Goal: Task Accomplishment & Management: Complete application form

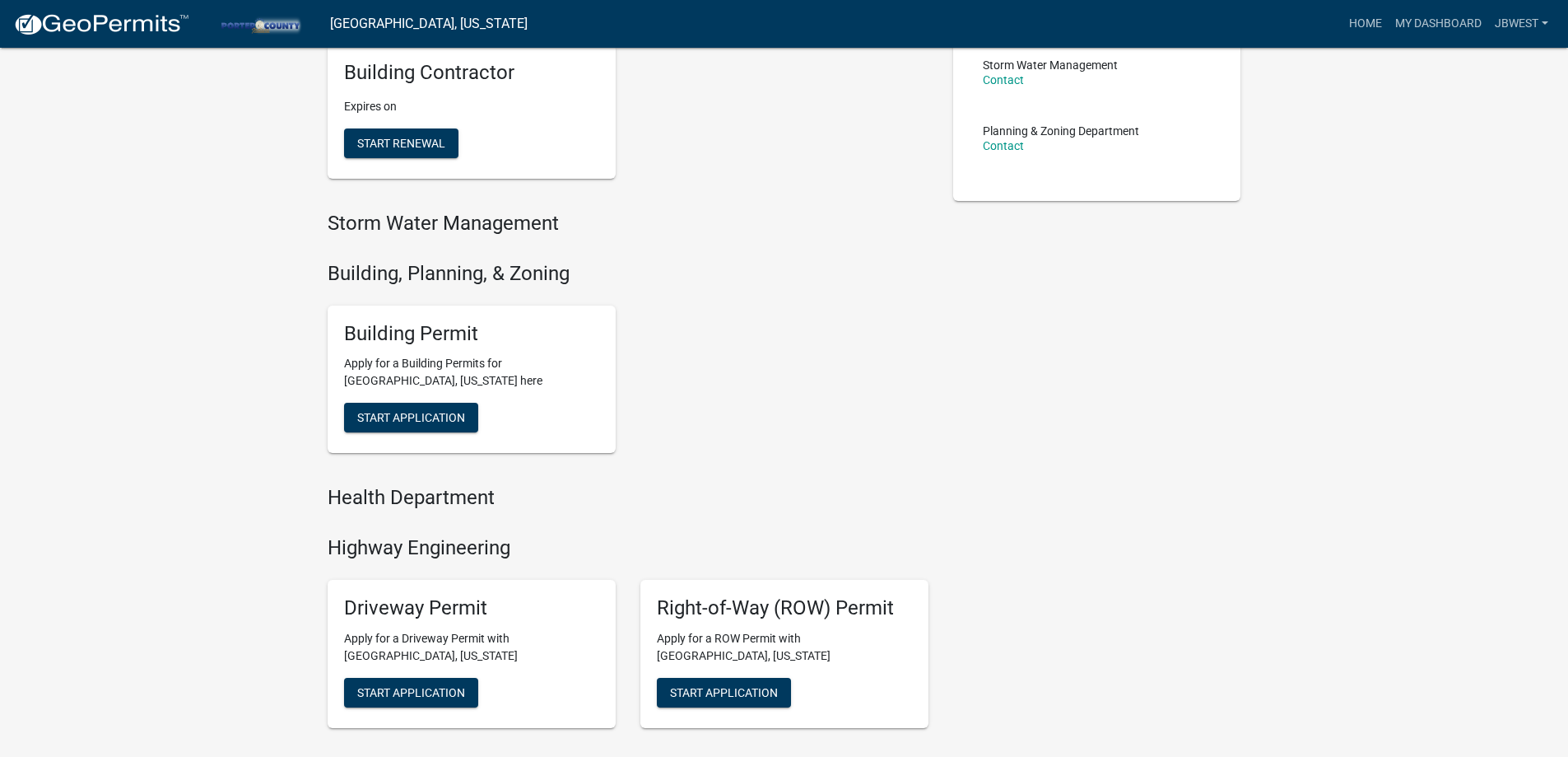
scroll to position [412, 0]
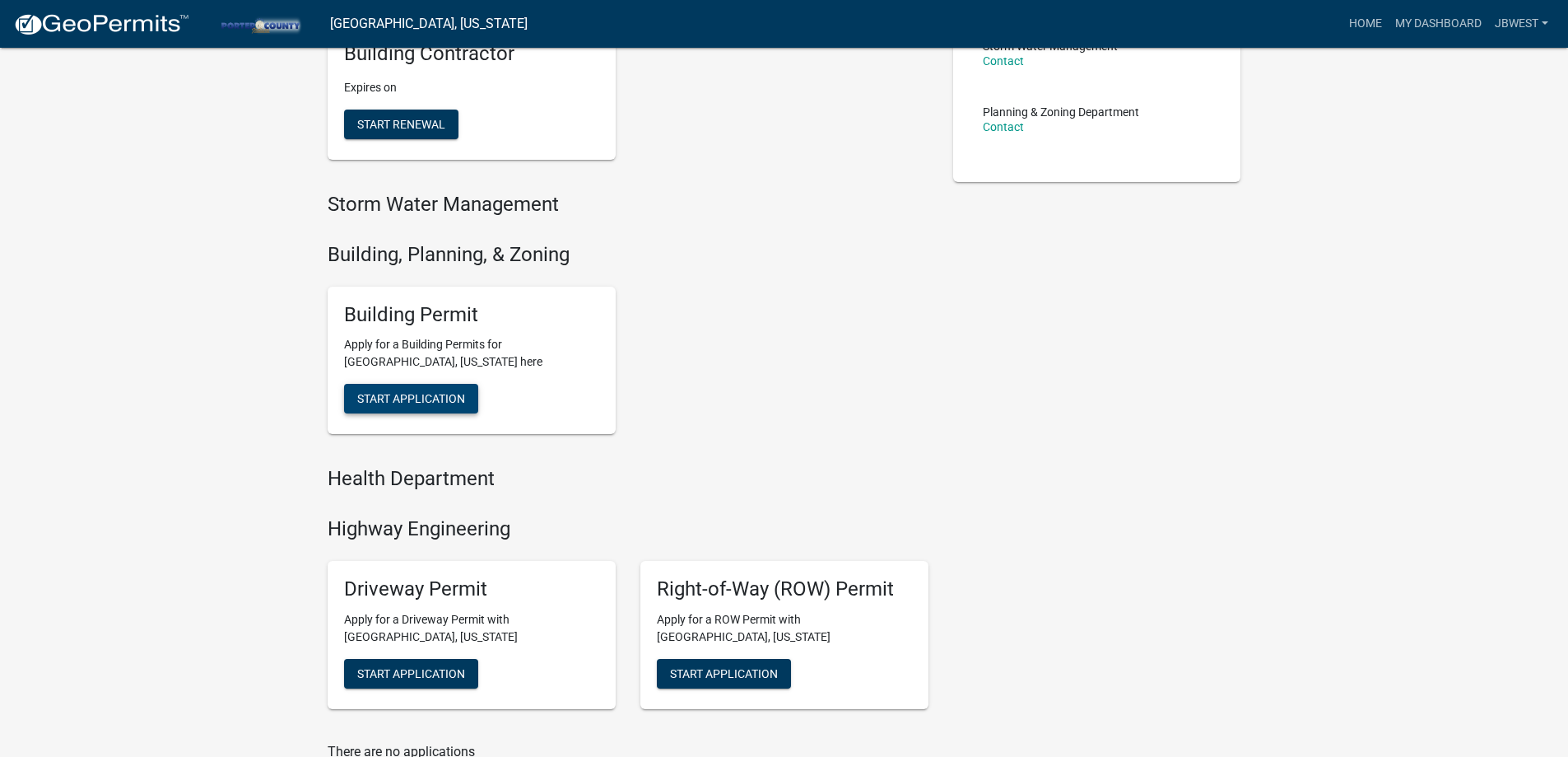
click at [467, 399] on button "Start Application" at bounding box center [412, 398] width 134 height 29
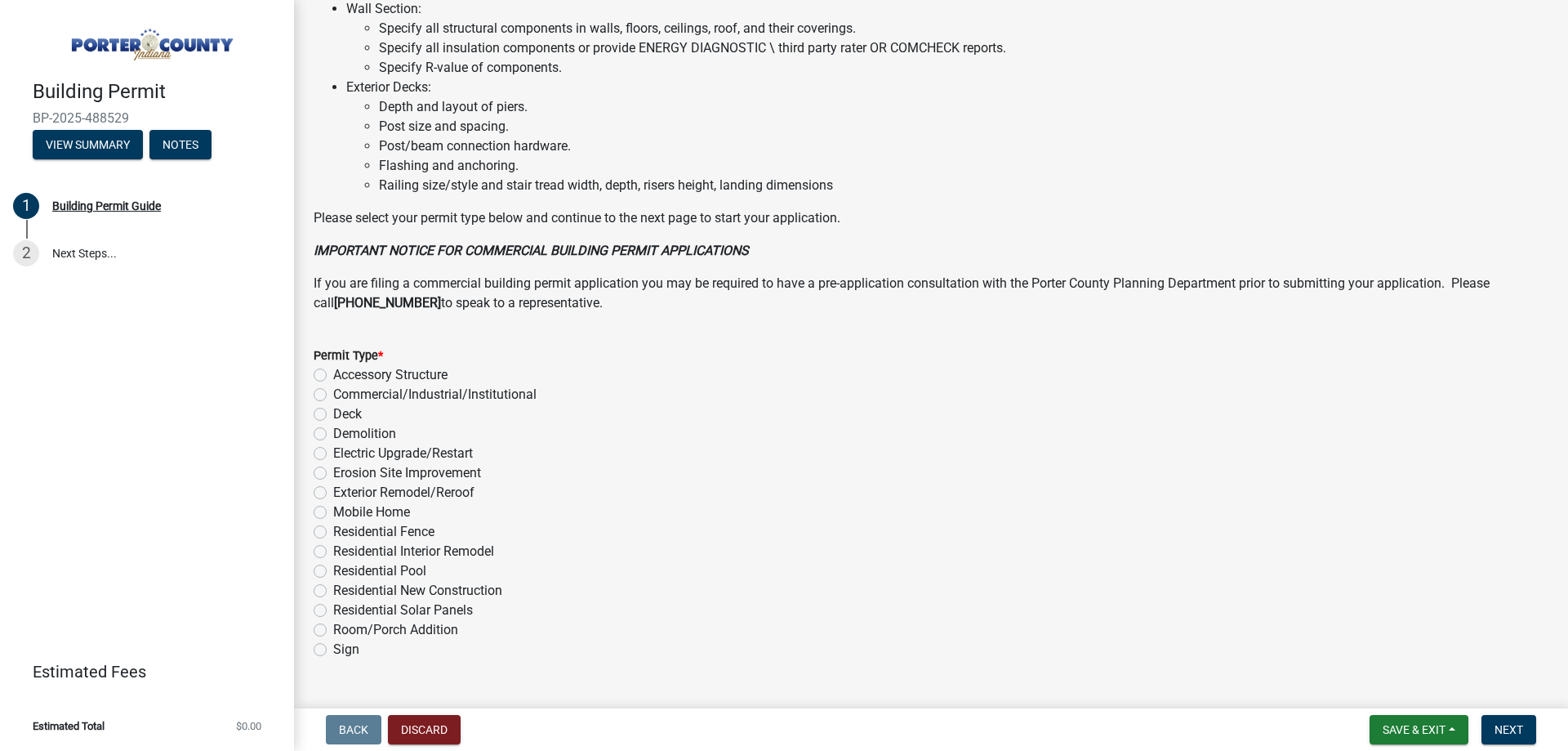
scroll to position [1062, 0]
click at [451, 489] on label "Exterior Remodel/Reroof" at bounding box center [404, 492] width 142 height 20
click at [344, 489] on input "Exterior Remodel/Reroof" at bounding box center [338, 487] width 11 height 11
radio input "true"
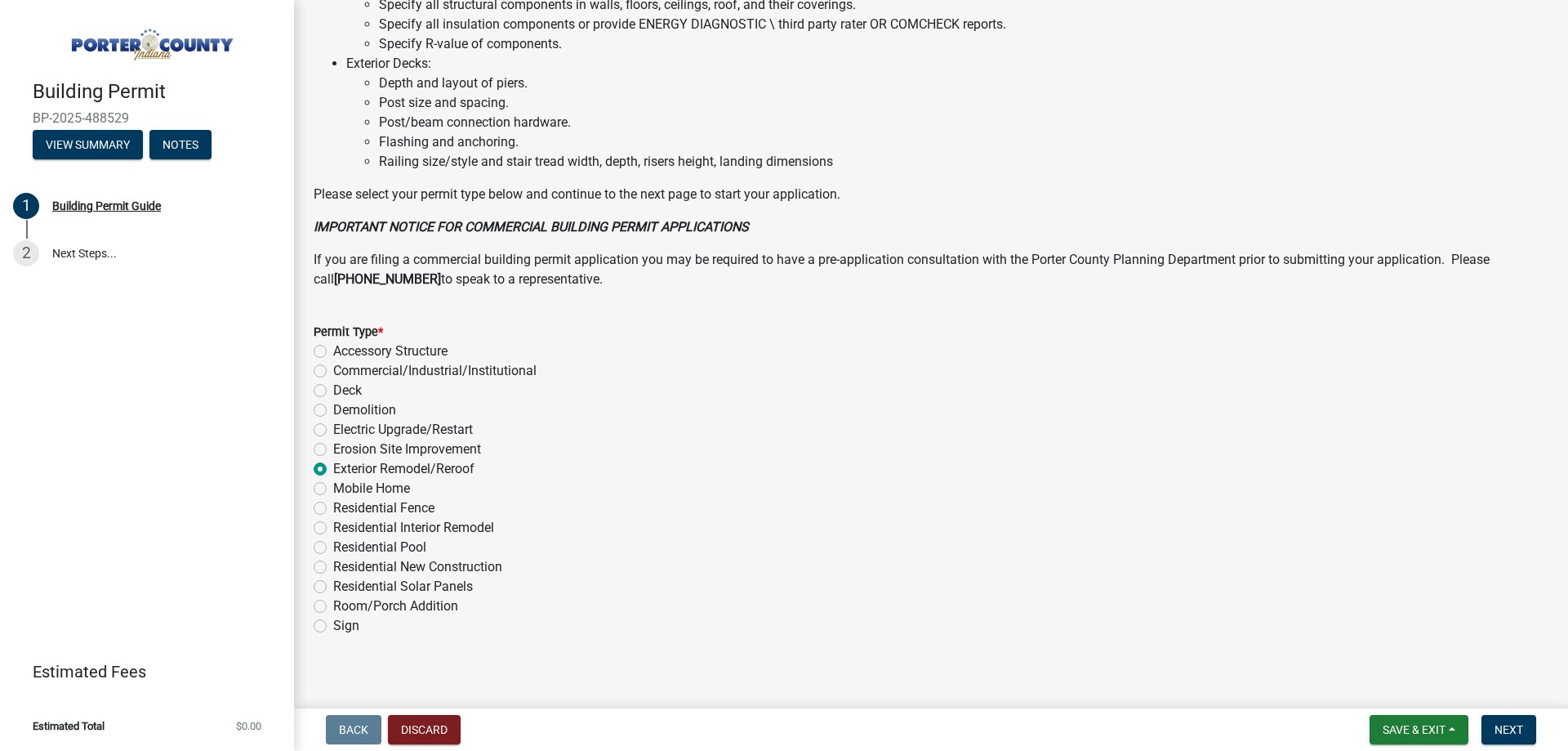
scroll to position [1097, 0]
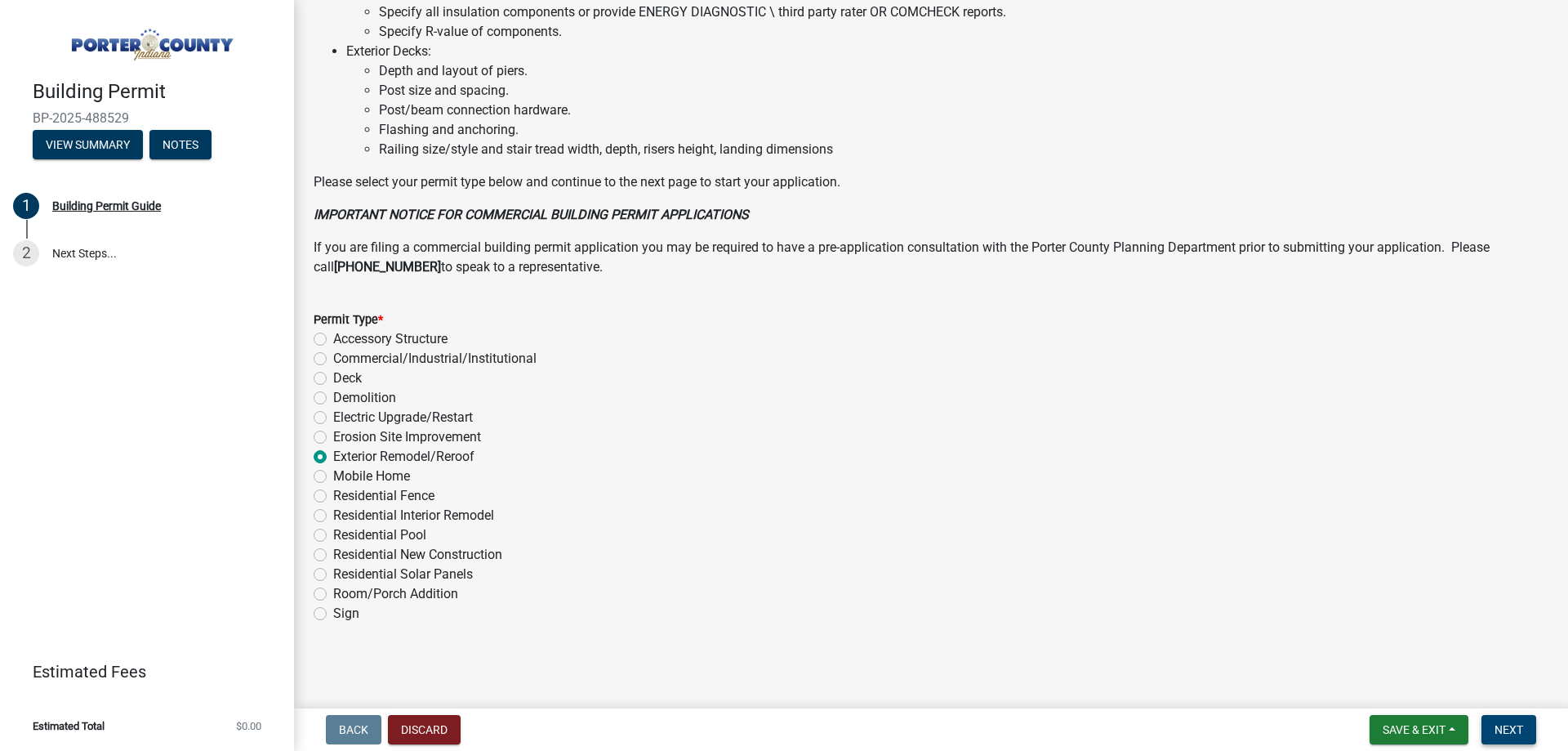
click at [1531, 737] on button "Next" at bounding box center [1509, 729] width 55 height 29
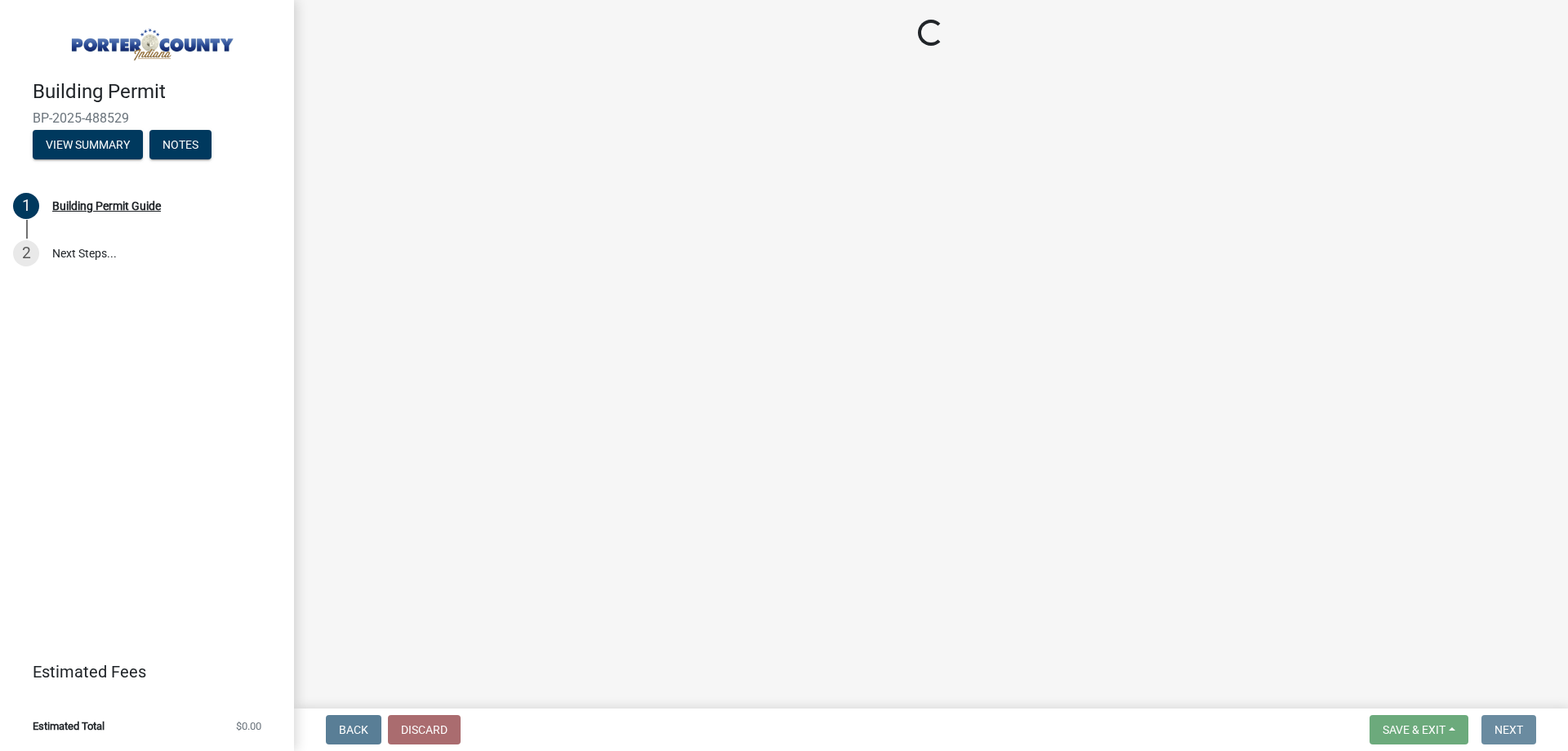
scroll to position [0, 0]
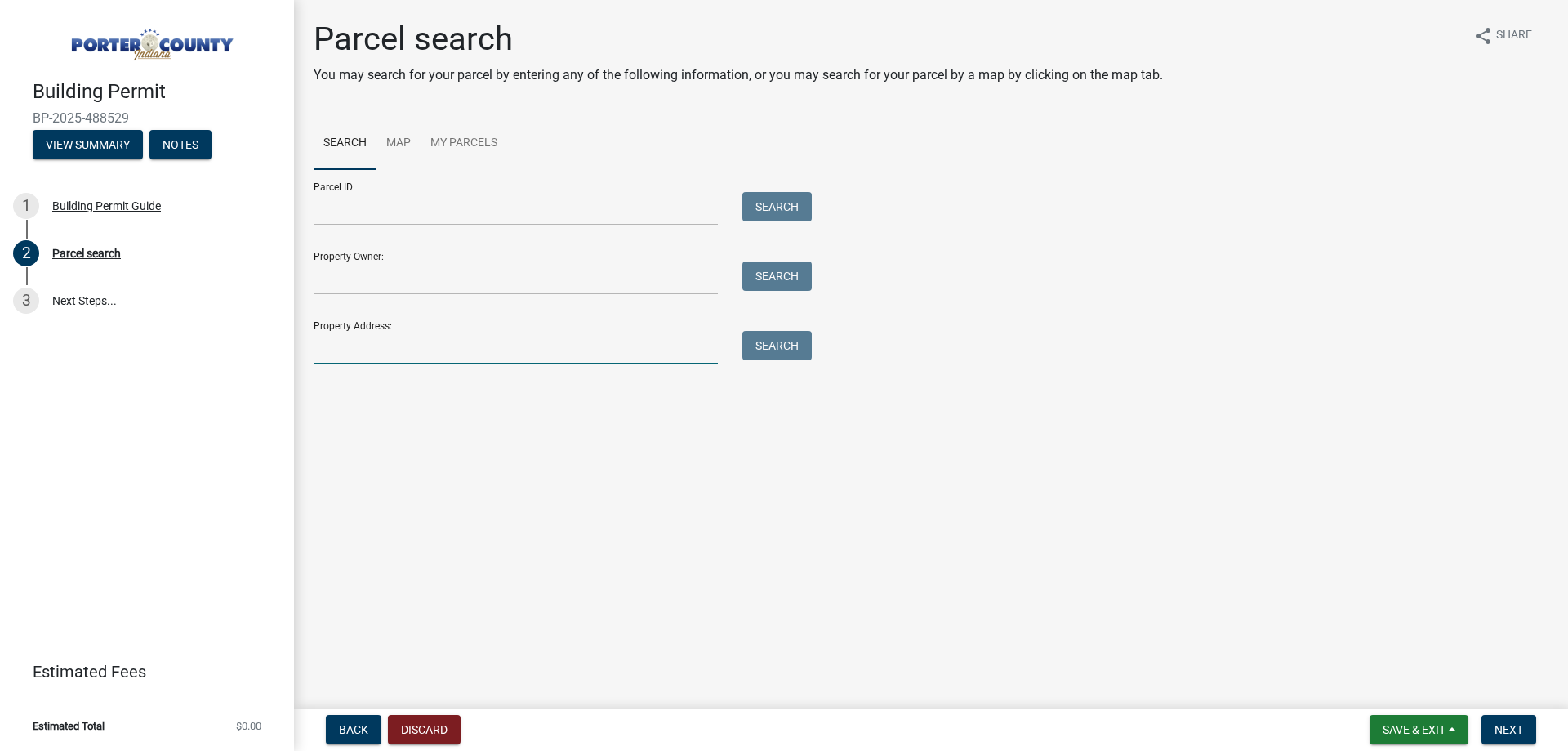
click at [489, 346] on input "Property Address:" at bounding box center [515, 348] width 404 height 33
click at [792, 344] on button "Search" at bounding box center [777, 345] width 69 height 29
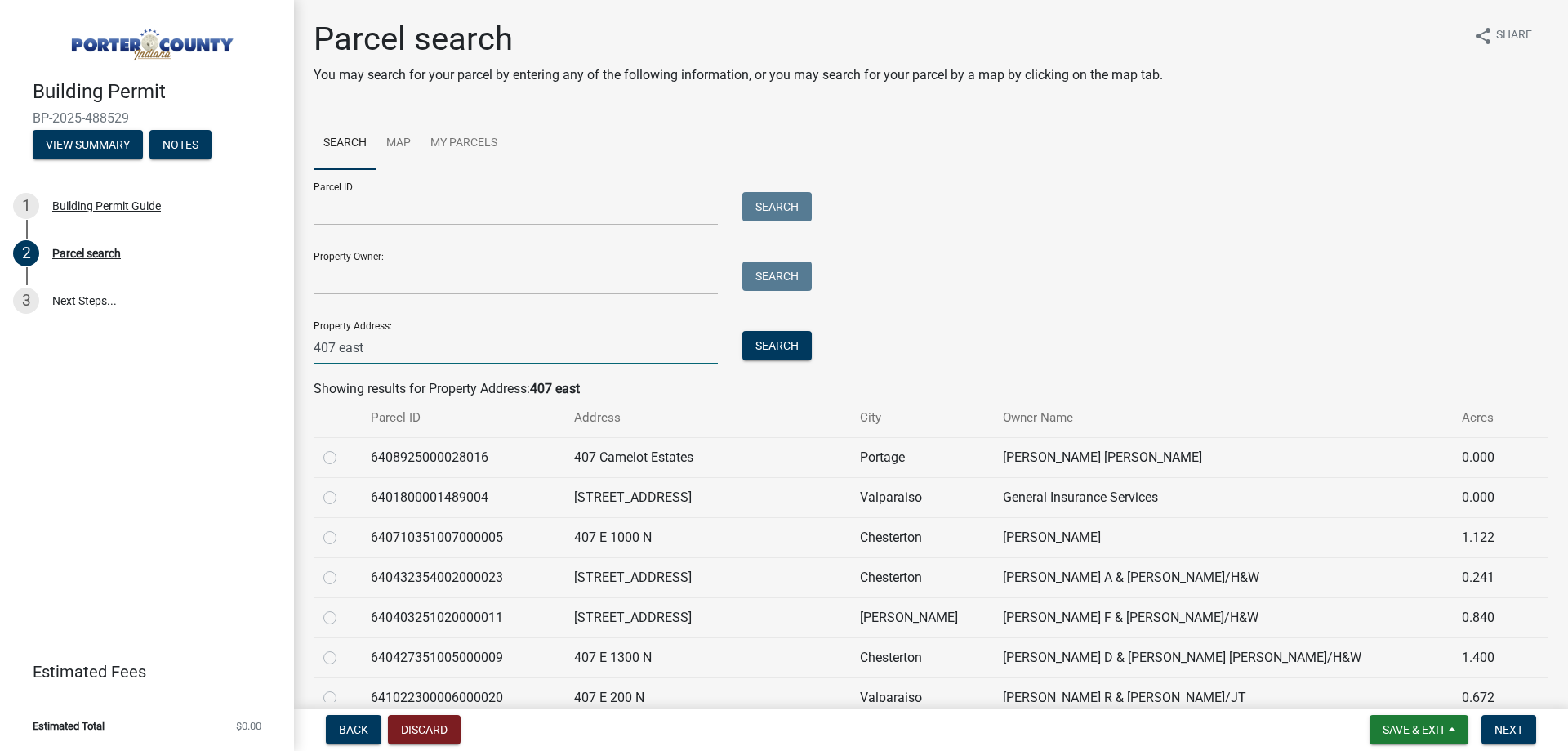
click at [441, 340] on input "407 east" at bounding box center [515, 348] width 404 height 33
type input "407 eastwood"
click at [811, 344] on button "Search" at bounding box center [777, 345] width 69 height 29
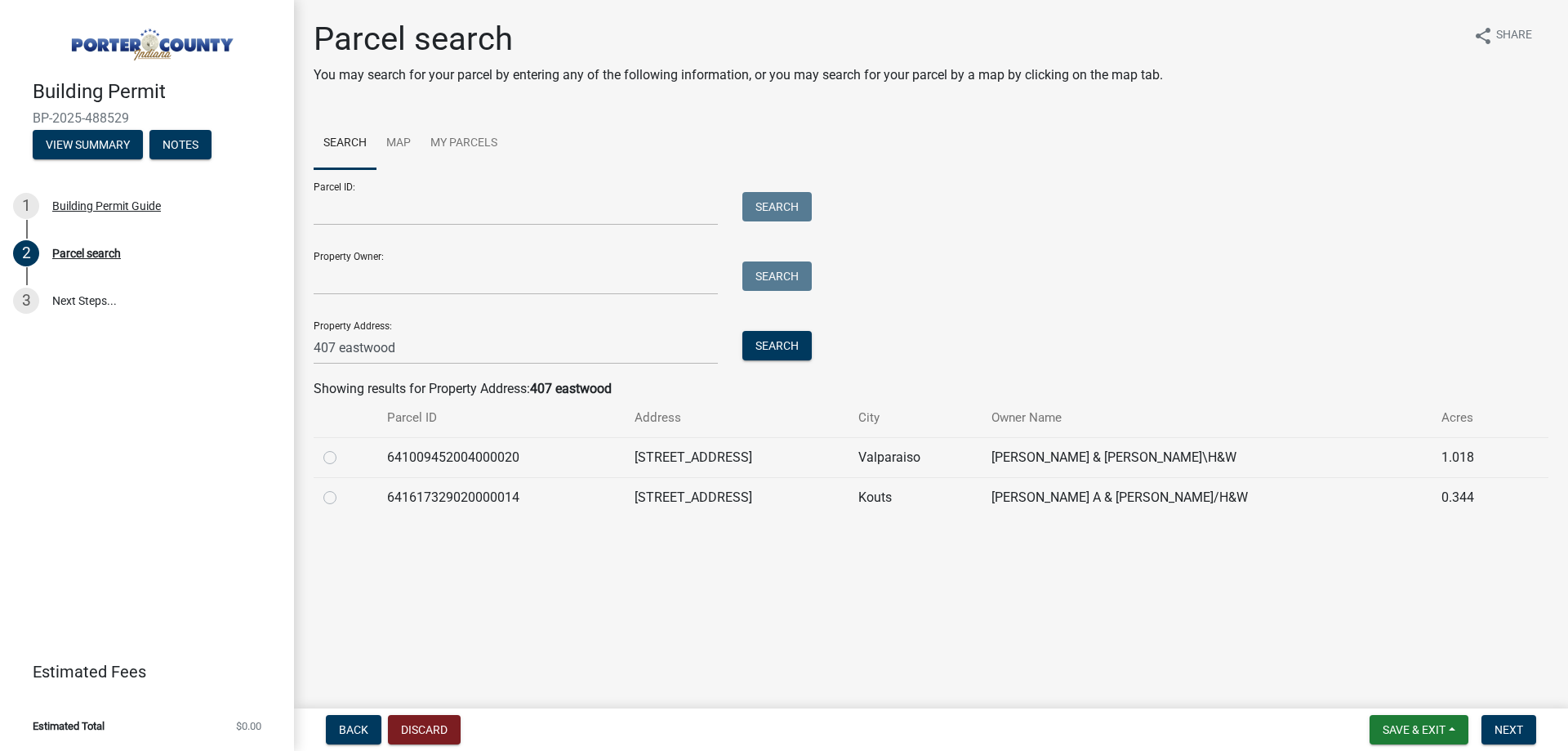
click at [343, 448] on label at bounding box center [343, 448] width 0 height 0
click at [343, 453] on input "radio" at bounding box center [348, 453] width 11 height 11
radio input "true"
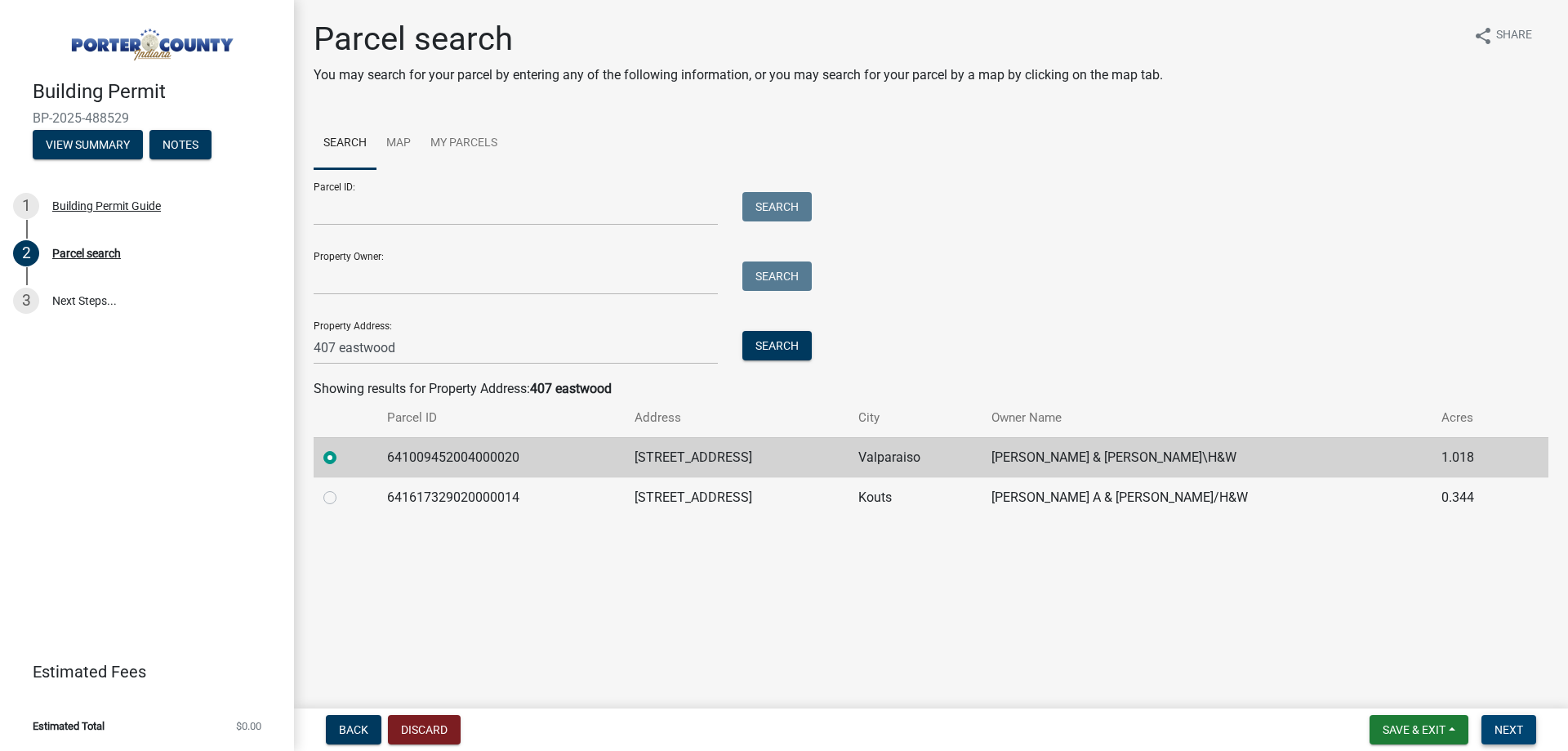
click at [1520, 721] on button "Next" at bounding box center [1509, 729] width 55 height 29
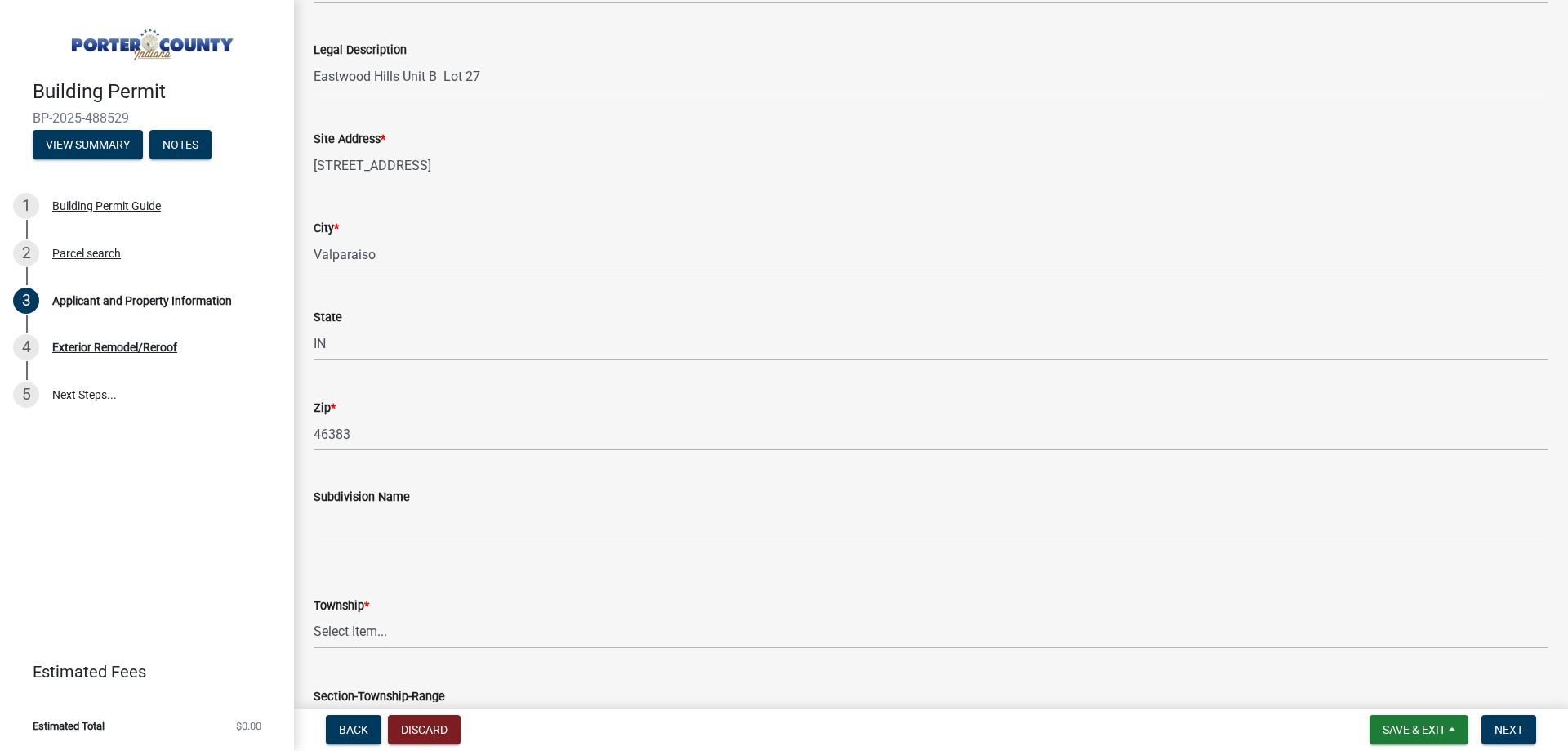
scroll to position [490, 0]
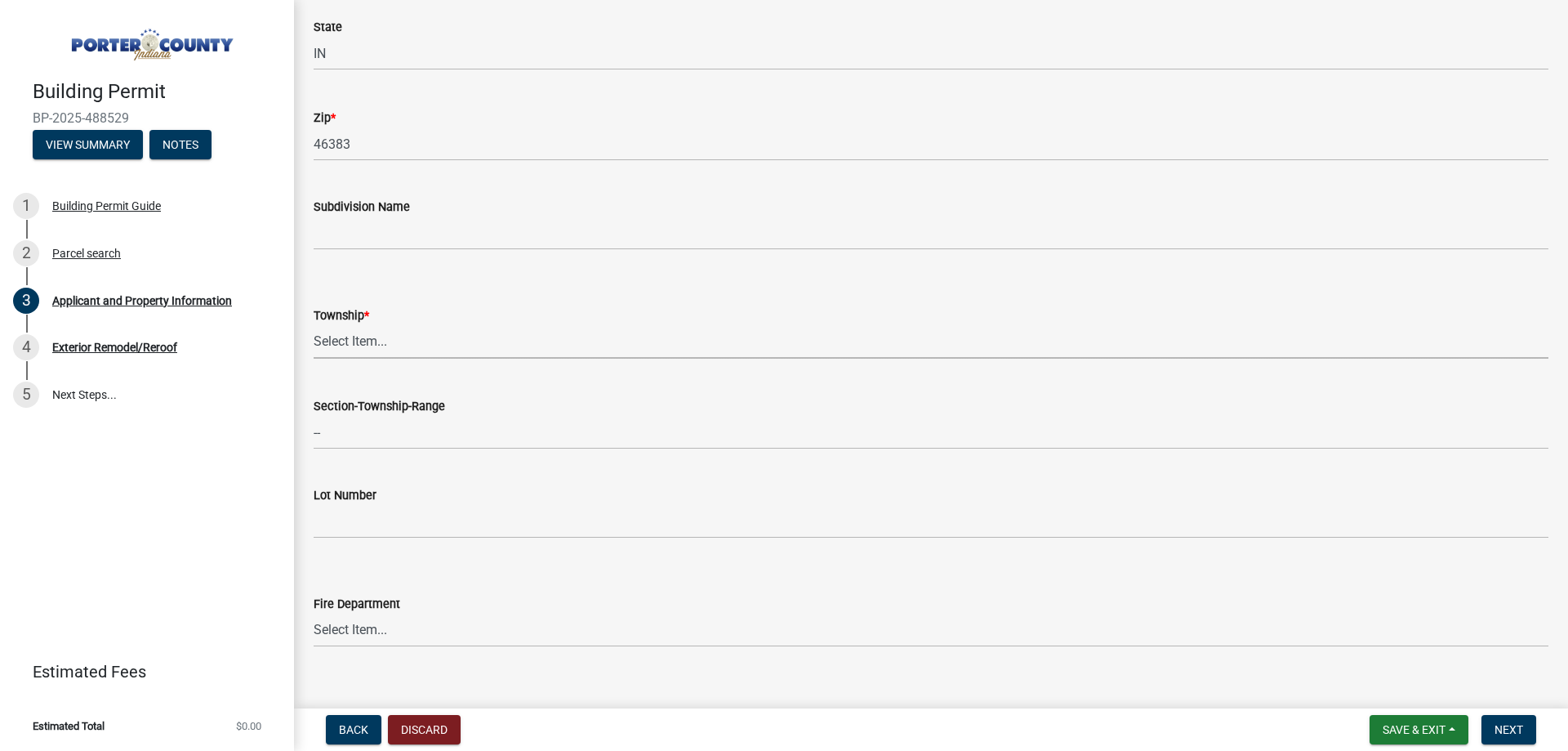
click at [385, 343] on select "Select Item... [PERSON_NAME][GEOGRAPHIC_DATA] [PERSON_NAME][GEOGRAPHIC_DATA] [G…" at bounding box center [931, 342] width 1235 height 33
click at [313, 325] on select "Select Item... [PERSON_NAME][GEOGRAPHIC_DATA] [PERSON_NAME][GEOGRAPHIC_DATA] [G…" at bounding box center [931, 342] width 1235 height 33
select select "3d0e3105-d46a-462c-9cf4-b32453f427e3"
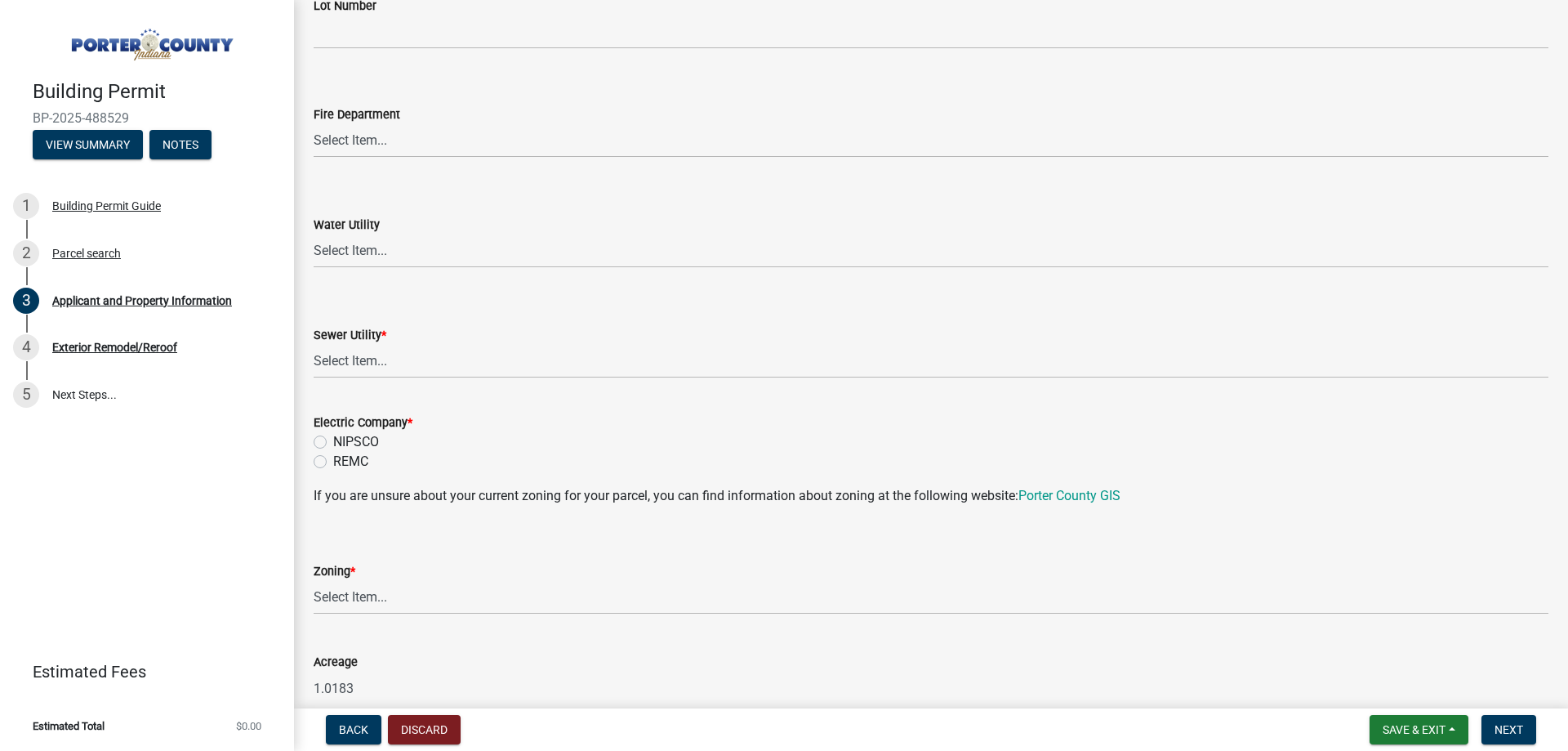
scroll to position [980, 0]
click at [414, 350] on select "Select Item... Aqua [US_STATE] Inc Damon Run Falling Waters Lake Eliza - LEACD …" at bounding box center [931, 361] width 1235 height 33
click at [421, 363] on select "Select Item... Aqua [US_STATE] Inc Damon Run Falling Waters Lake Eliza - LEACD …" at bounding box center [931, 361] width 1235 height 33
click at [313, 344] on select "Select Item... Aqua [US_STATE] Inc Damon Run Falling Waters Lake Eliza - LEACD …" at bounding box center [931, 361] width 1235 height 33
select select "ea6751d4-6bf7-4a16-89ee-f7801ab82aa1"
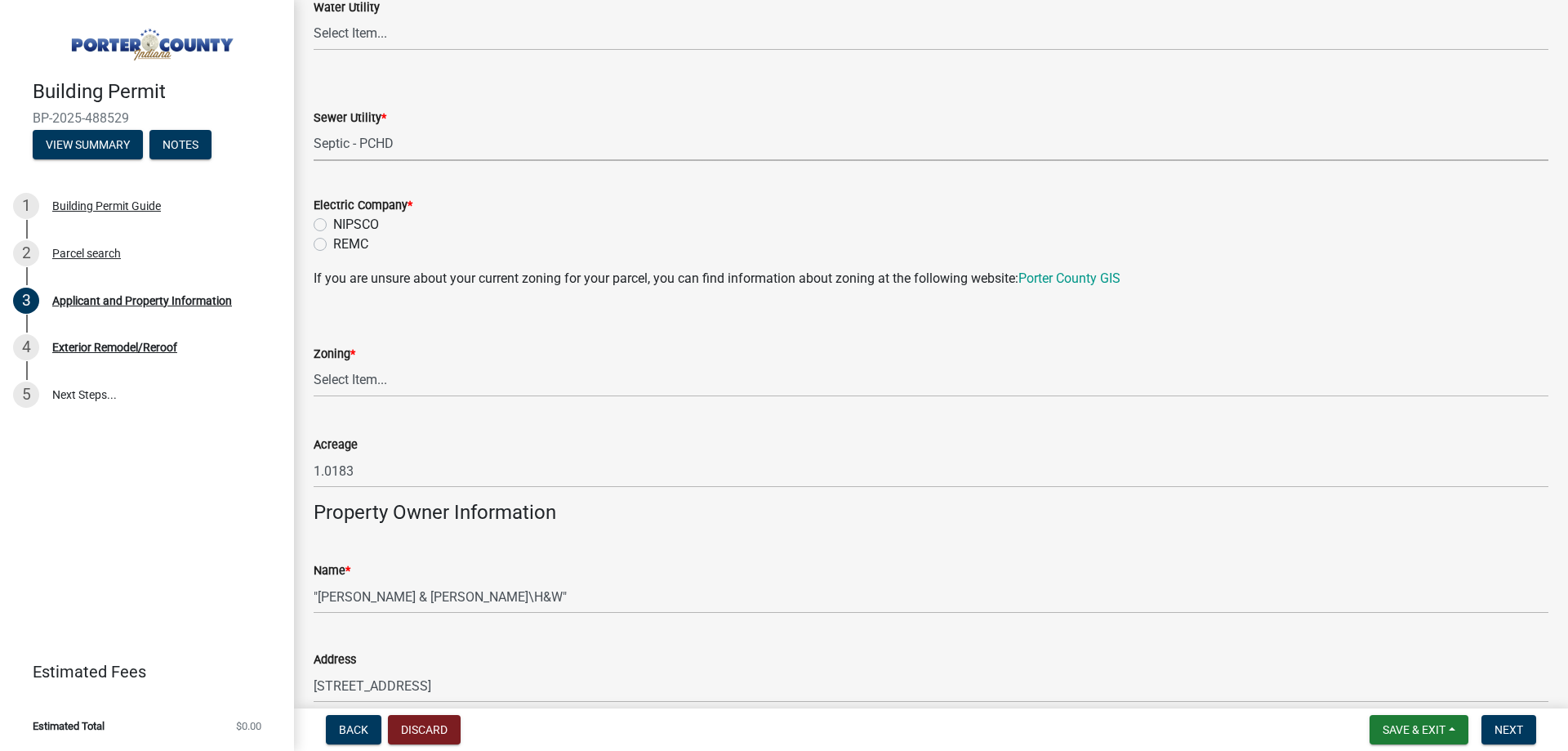
scroll to position [1225, 0]
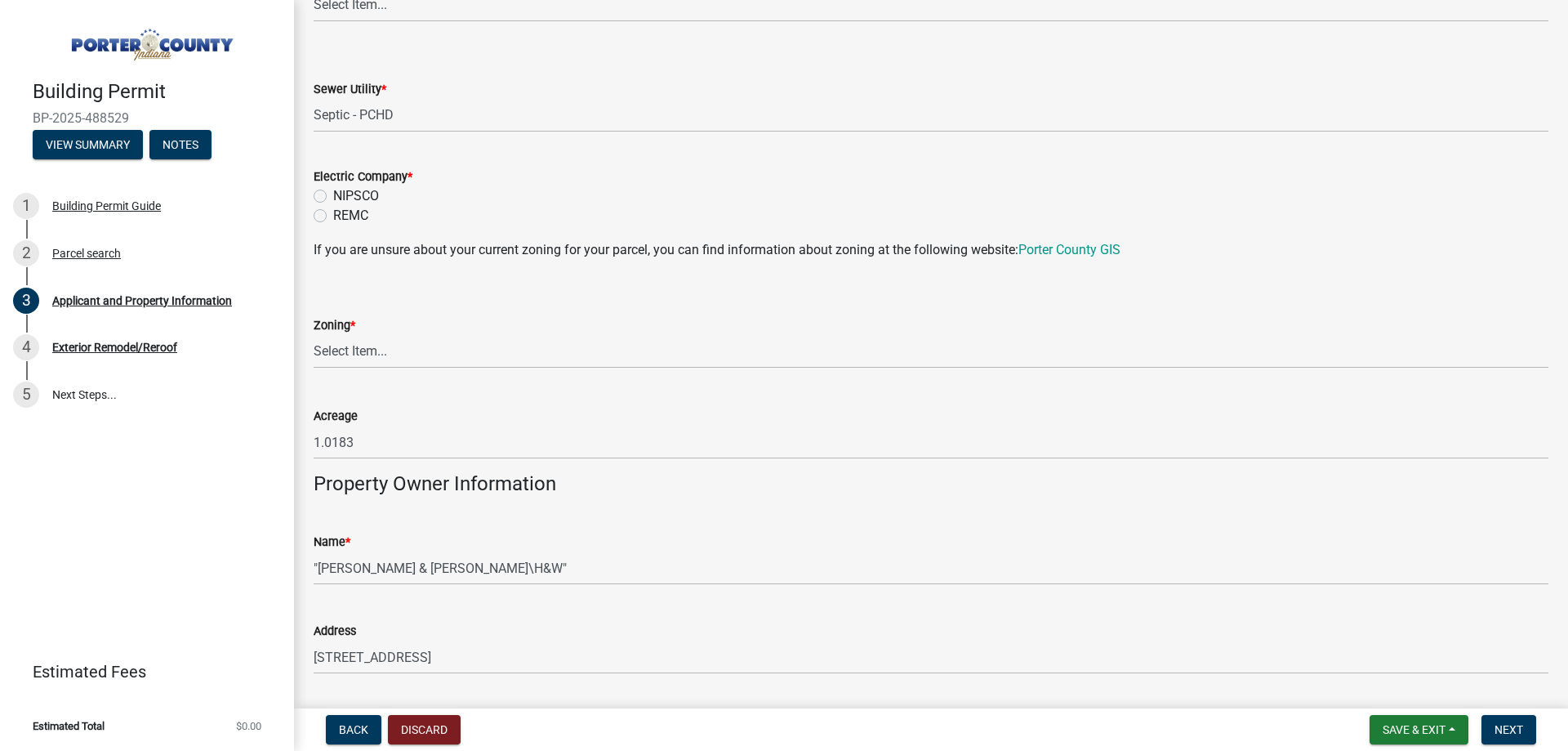
click at [381, 201] on div "NIPSCO" at bounding box center [931, 196] width 1235 height 20
click at [375, 200] on label "NIPSCO" at bounding box center [356, 196] width 46 height 20
click at [344, 197] on input "NIPSCO" at bounding box center [338, 191] width 11 height 11
radio input "true"
click at [424, 349] on select "Select Item... A1 A2 CH CM CN I1 I2 I3 IN MP OT P1 P2 PUD R1 R2 R3 R4 RL RR" at bounding box center [931, 352] width 1235 height 33
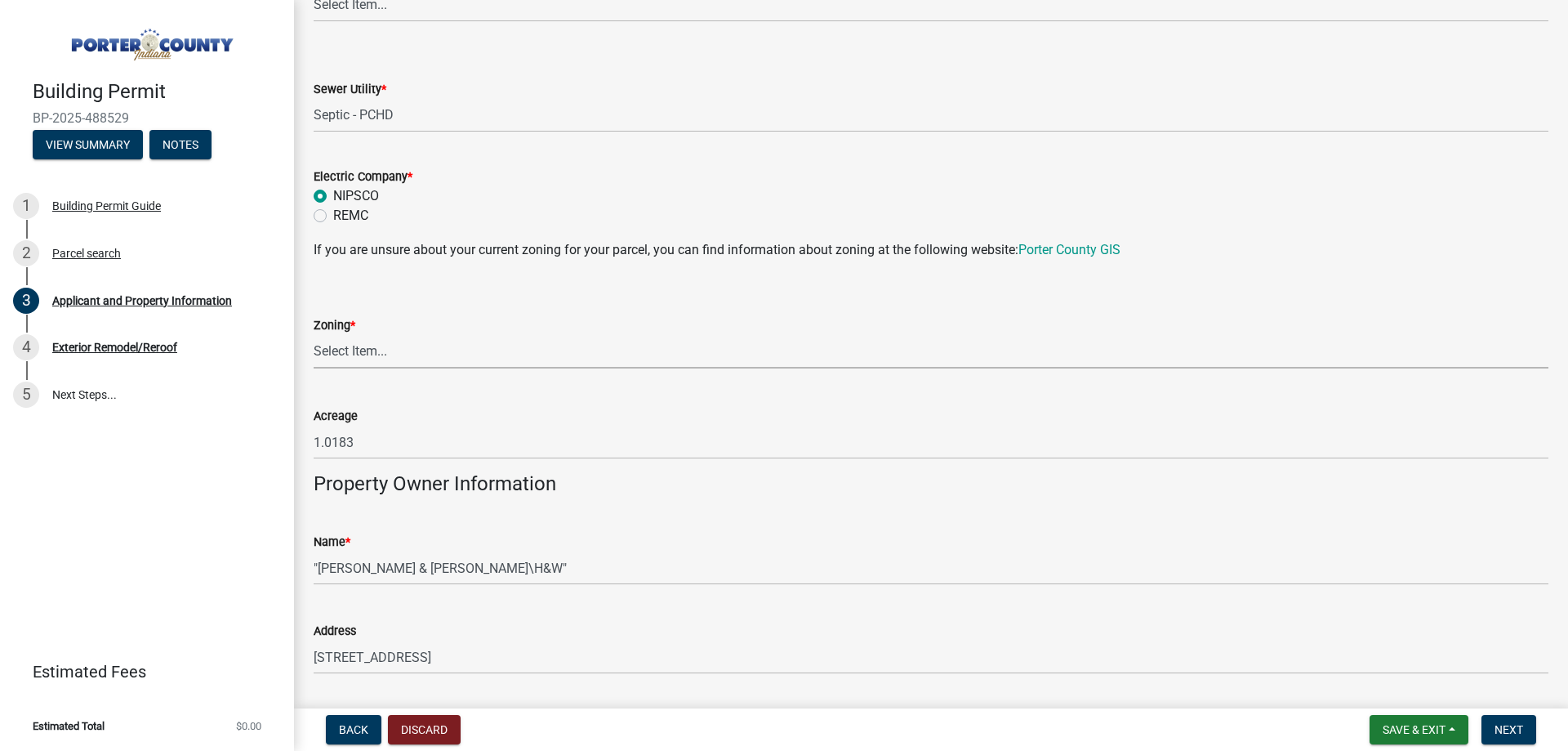
click at [424, 348] on select "Select Item... A1 A2 CH CM CN I1 I2 I3 IN MP OT P1 P2 PUD R1 R2 R3 R4 RL RR" at bounding box center [931, 352] width 1235 height 33
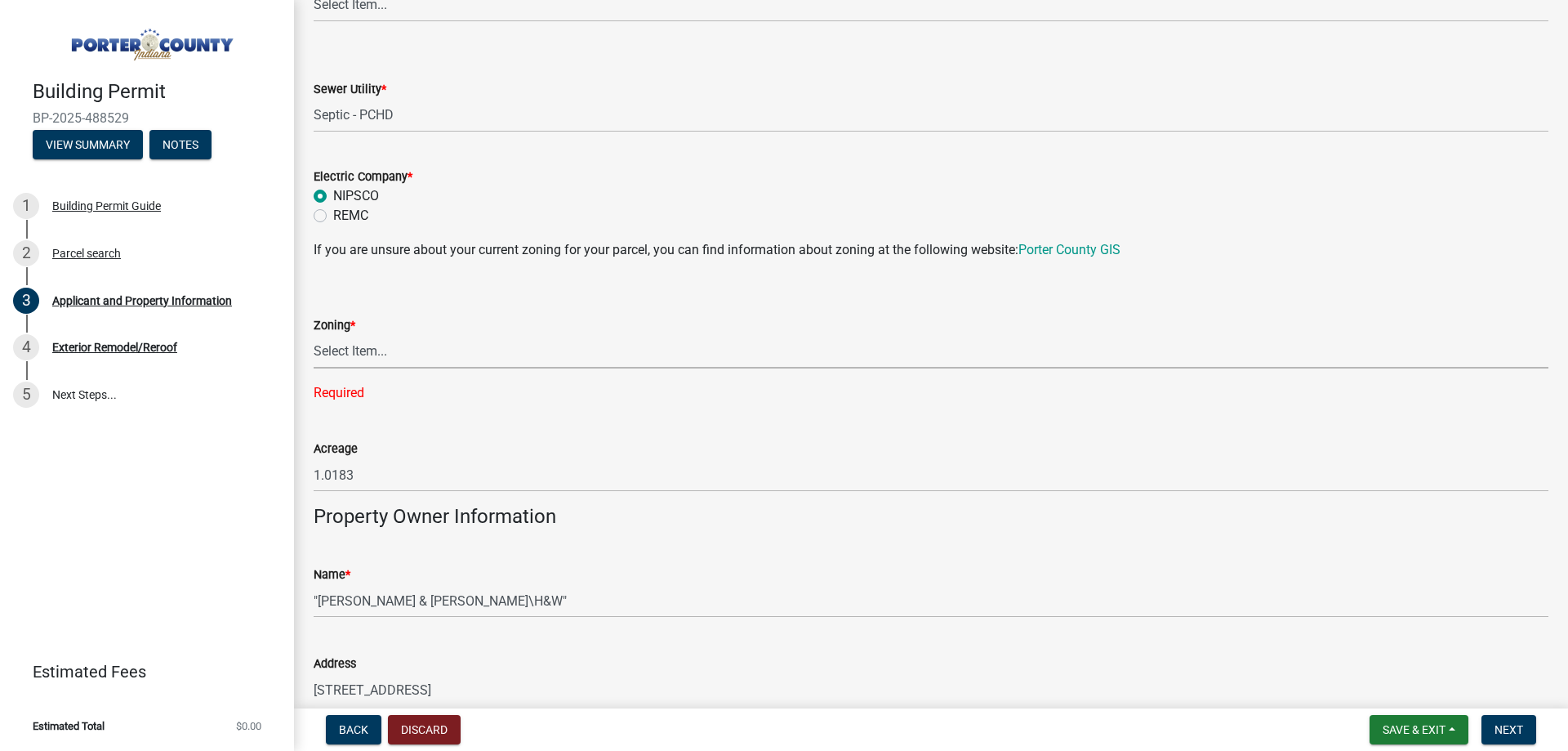
drag, startPoint x: 392, startPoint y: 351, endPoint x: 389, endPoint y: 373, distance: 22.2
click at [390, 353] on select "Select Item... A1 A2 CH CM CN I1 I2 I3 IN MP OT P1 P2 PUD R1 R2 R3 R4 RL RR" at bounding box center [931, 352] width 1235 height 33
click at [313, 335] on select "Select Item... A1 A2 CH CM CN I1 I2 I3 IN MP OT P1 P2 PUD R1 R2 R3 R4 RL RR" at bounding box center [931, 352] width 1235 height 33
select select "92efe679-05f4-414a-9426-51627fba5de6"
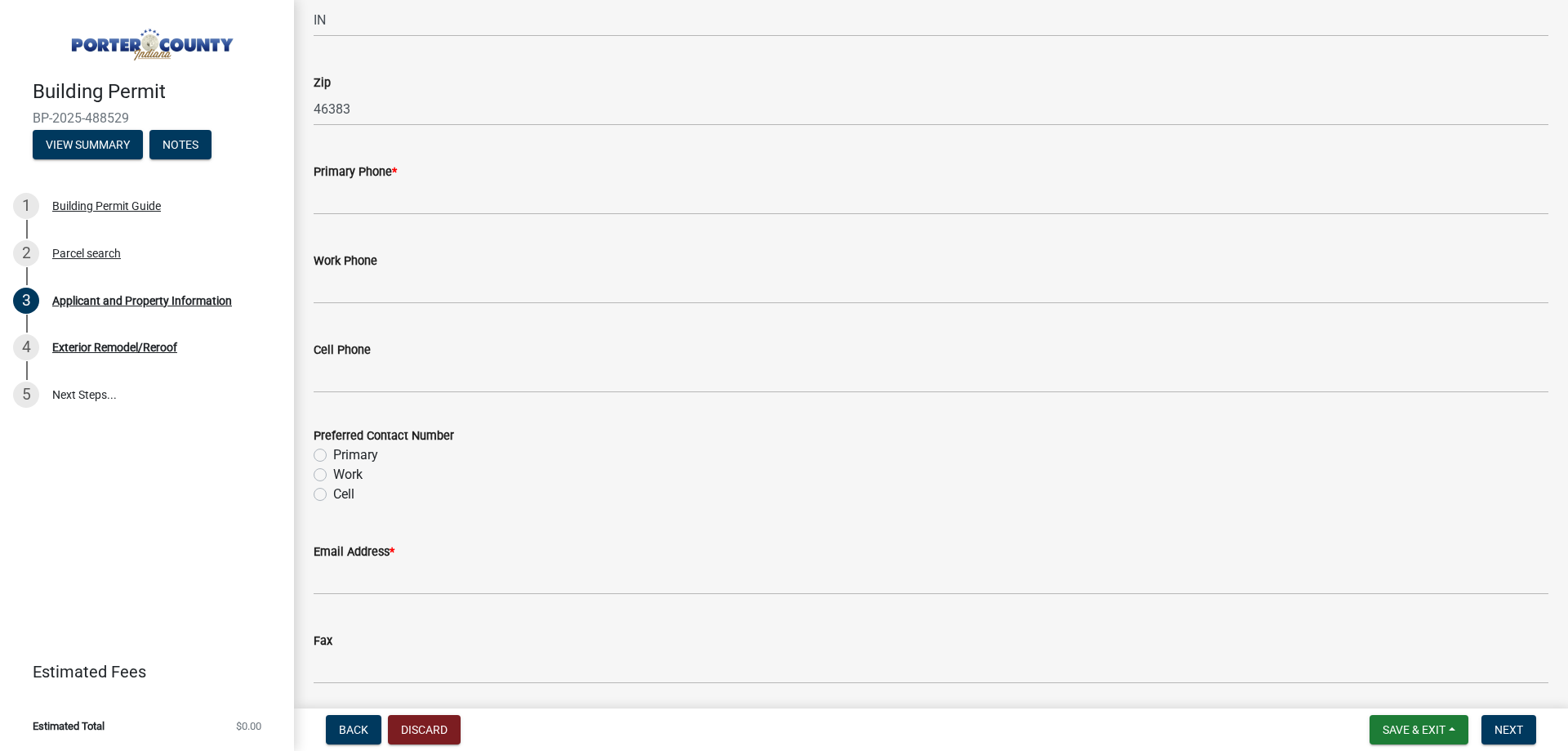
scroll to position [2042, 0]
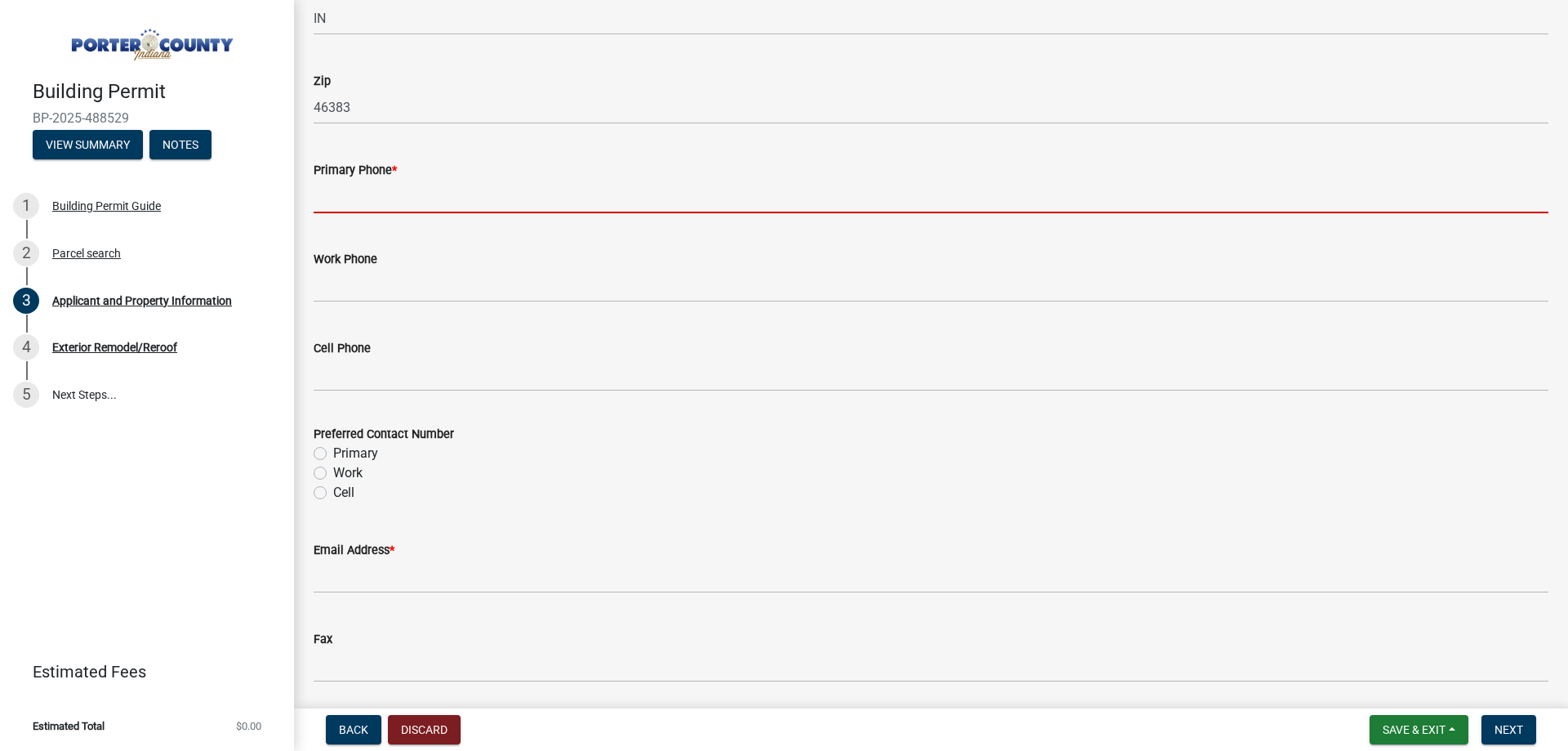
click at [398, 206] on input "Primary Phone *" at bounding box center [931, 197] width 1235 height 33
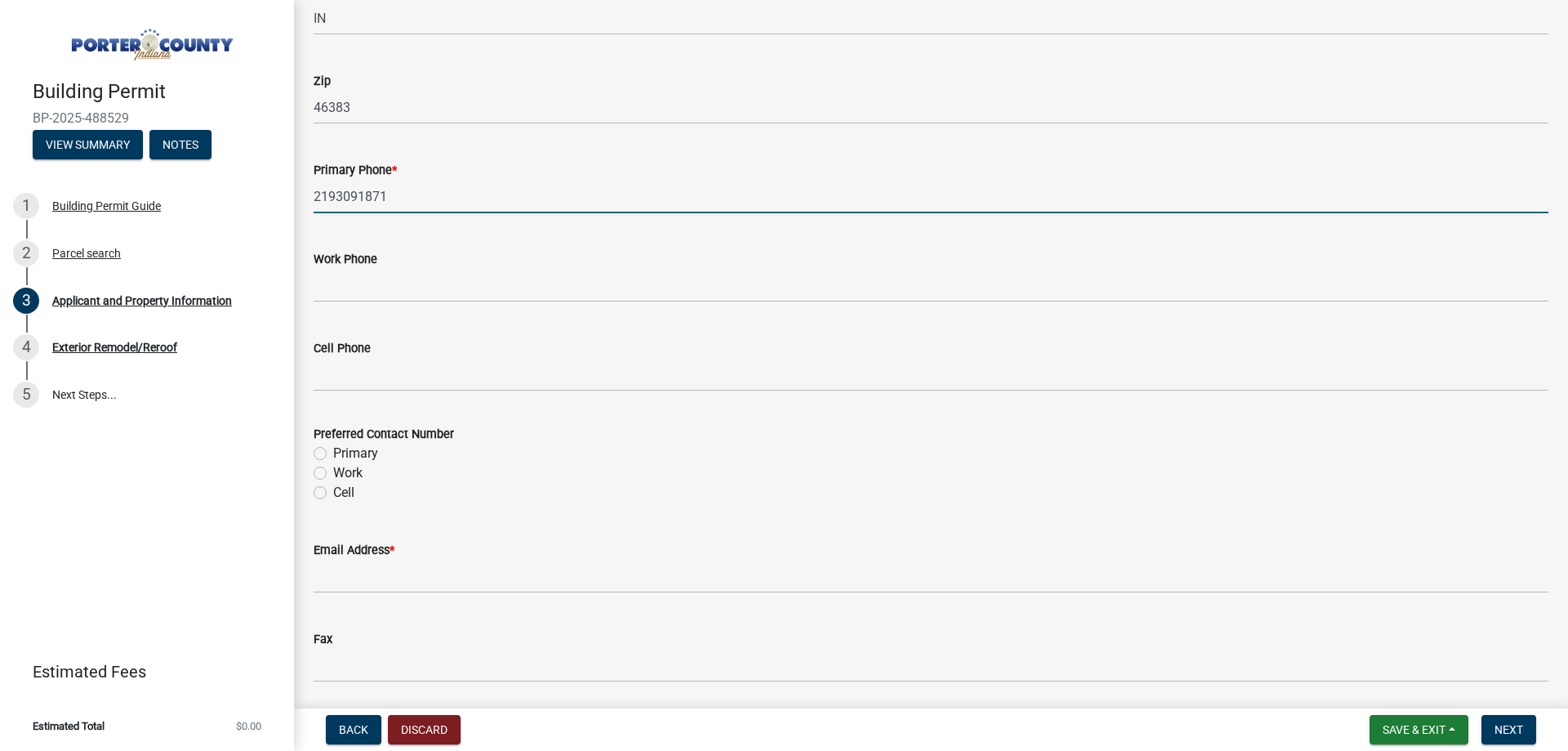
type input "2193091871"
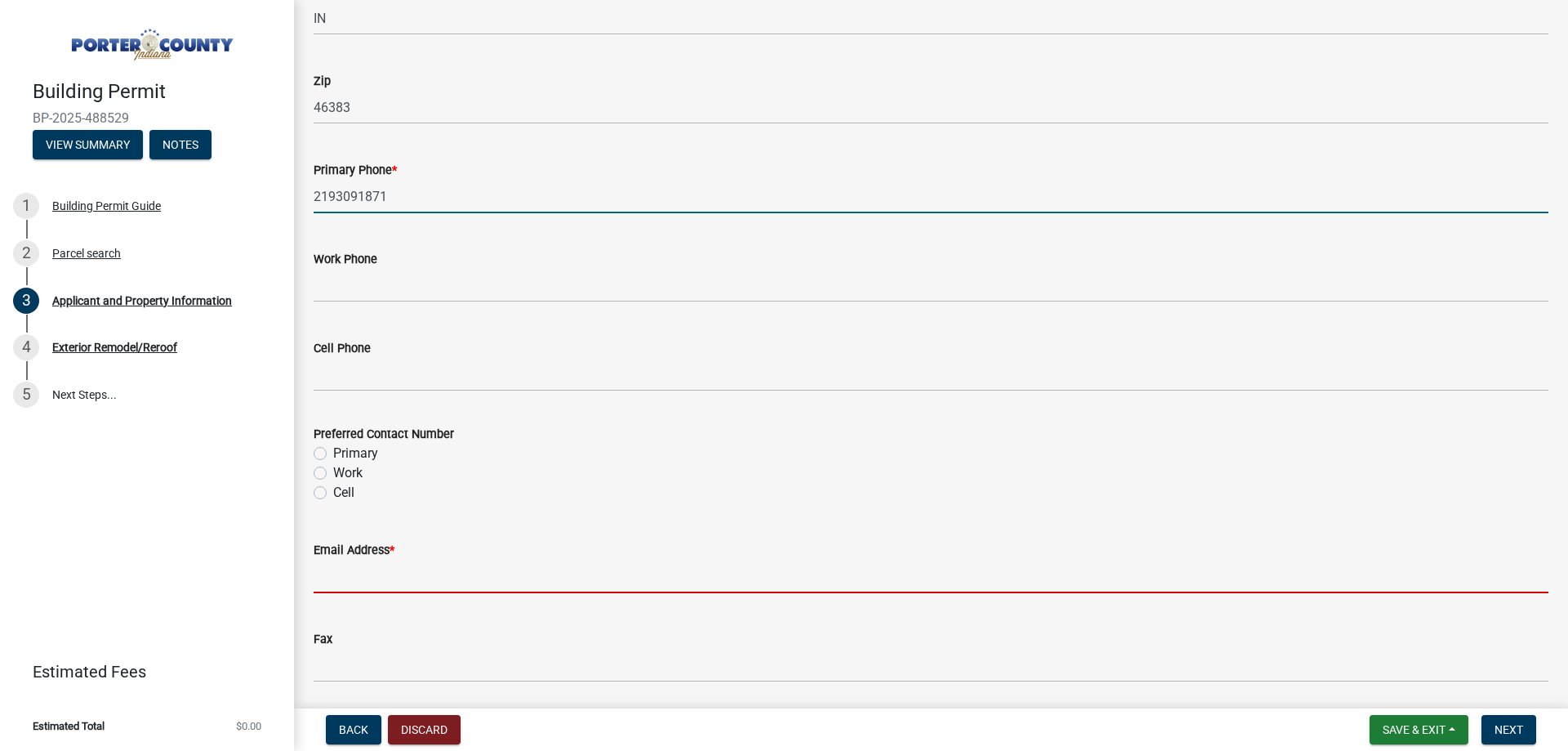
click at [356, 584] on input "Email Address *" at bounding box center [931, 576] width 1235 height 33
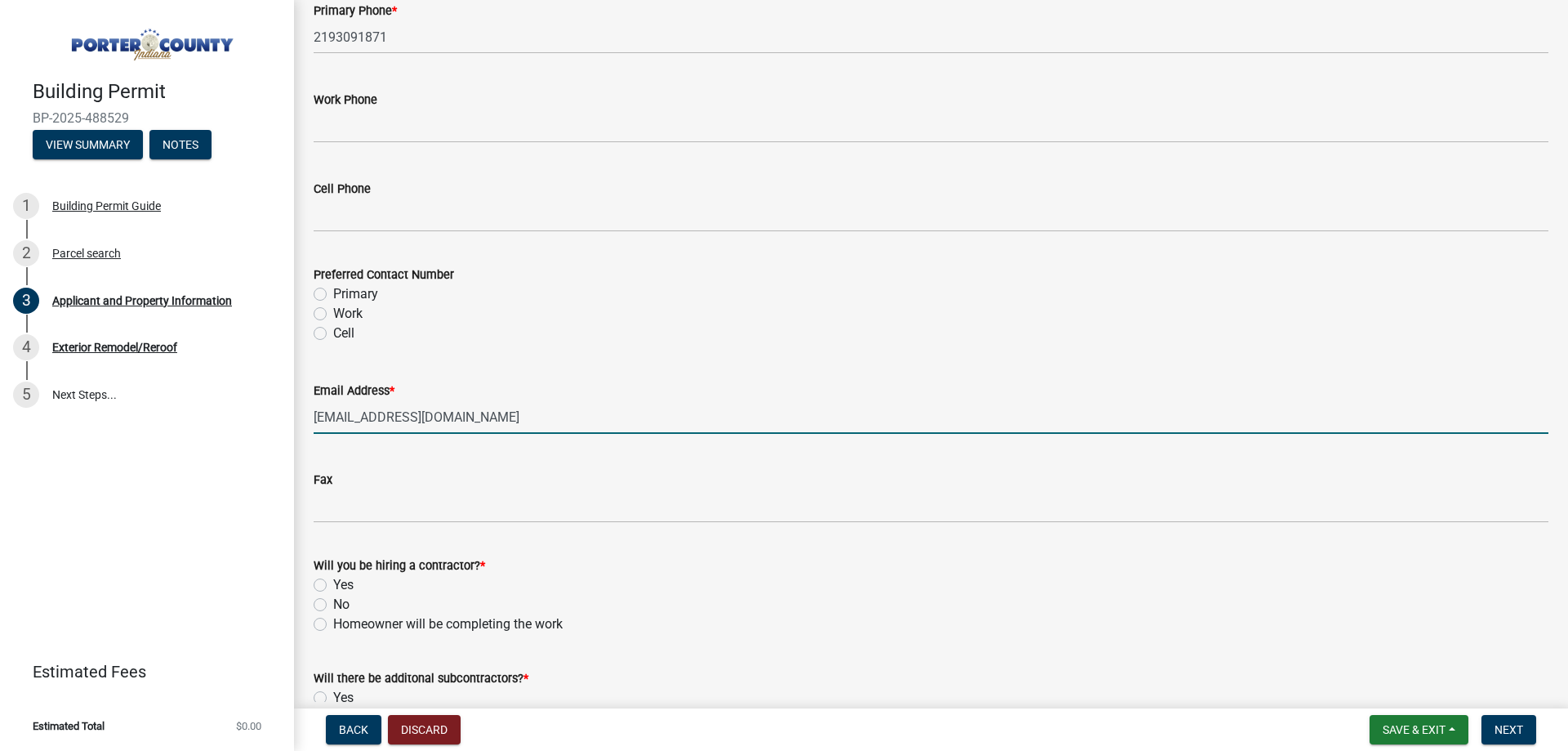
scroll to position [2306, 0]
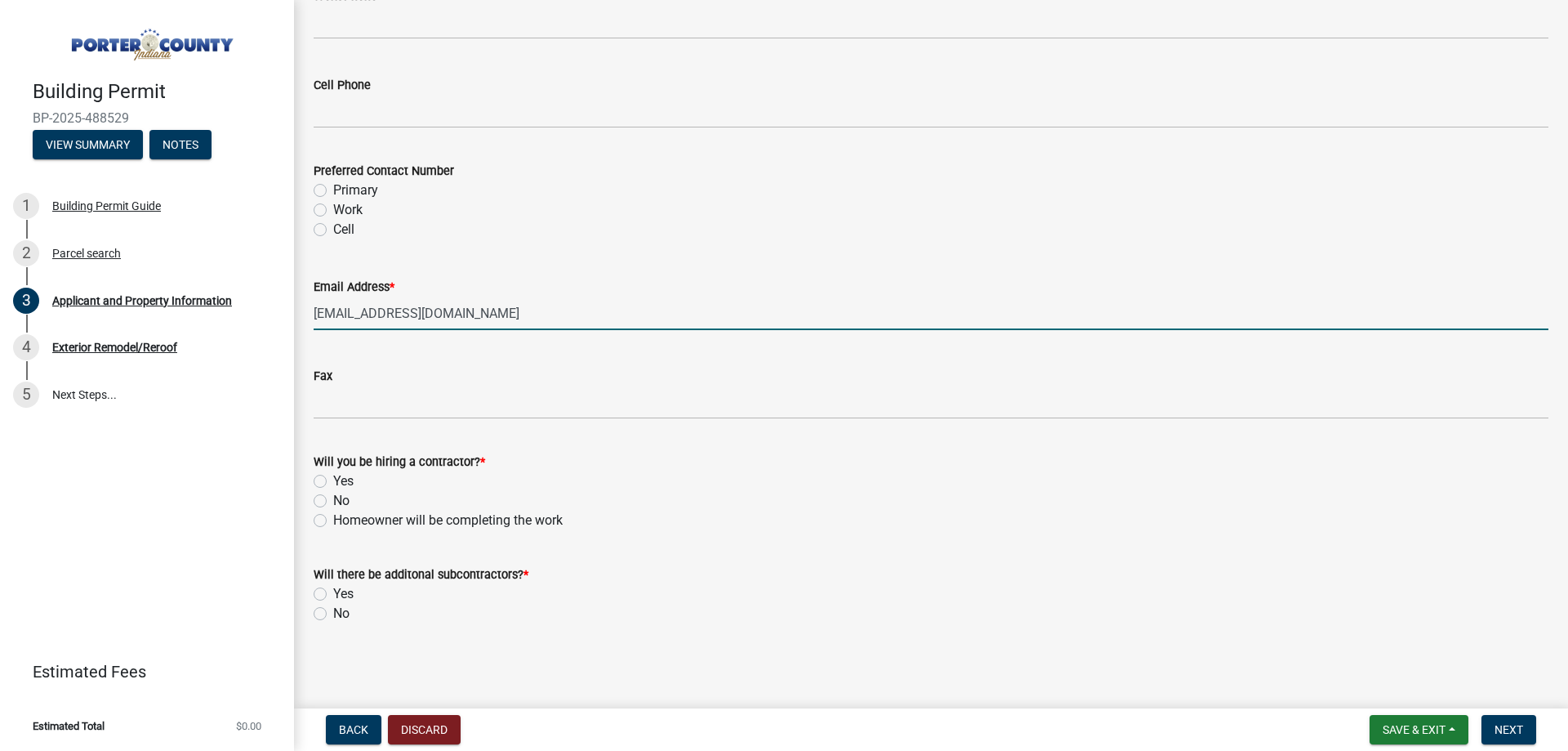
type input "[EMAIL_ADDRESS][DOMAIN_NAME]"
click at [342, 474] on label "Yes" at bounding box center [343, 482] width 21 height 20
click at [342, 474] on input "Yes" at bounding box center [338, 477] width 11 height 11
radio input "true"
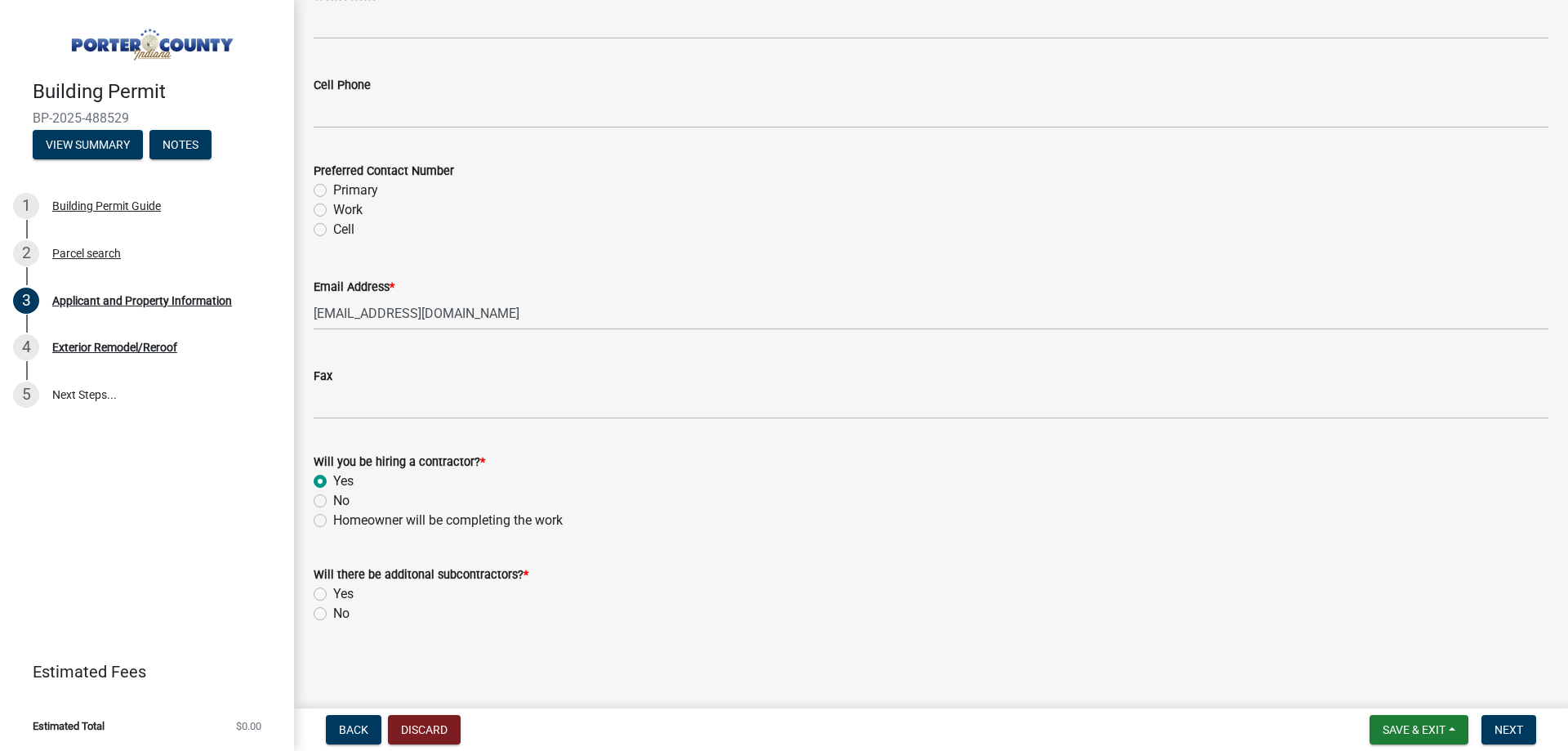
click at [337, 618] on label "No" at bounding box center [342, 613] width 17 height 20
click at [337, 614] on input "No" at bounding box center [338, 608] width 11 height 11
radio input "true"
drag, startPoint x: 1510, startPoint y: 733, endPoint x: 1500, endPoint y: 727, distance: 11.7
click at [1500, 727] on span "Next" at bounding box center [1509, 729] width 28 height 13
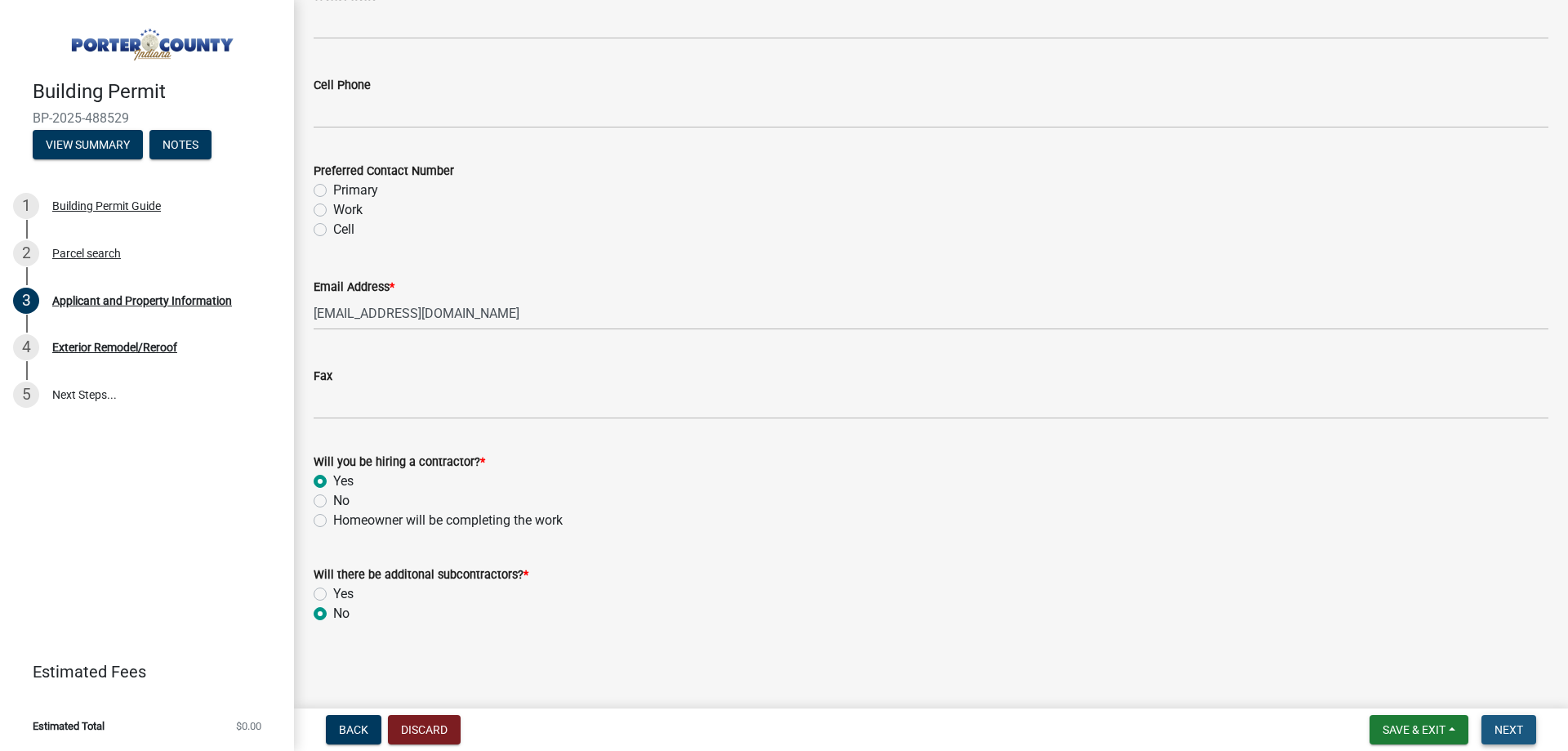
scroll to position [0, 0]
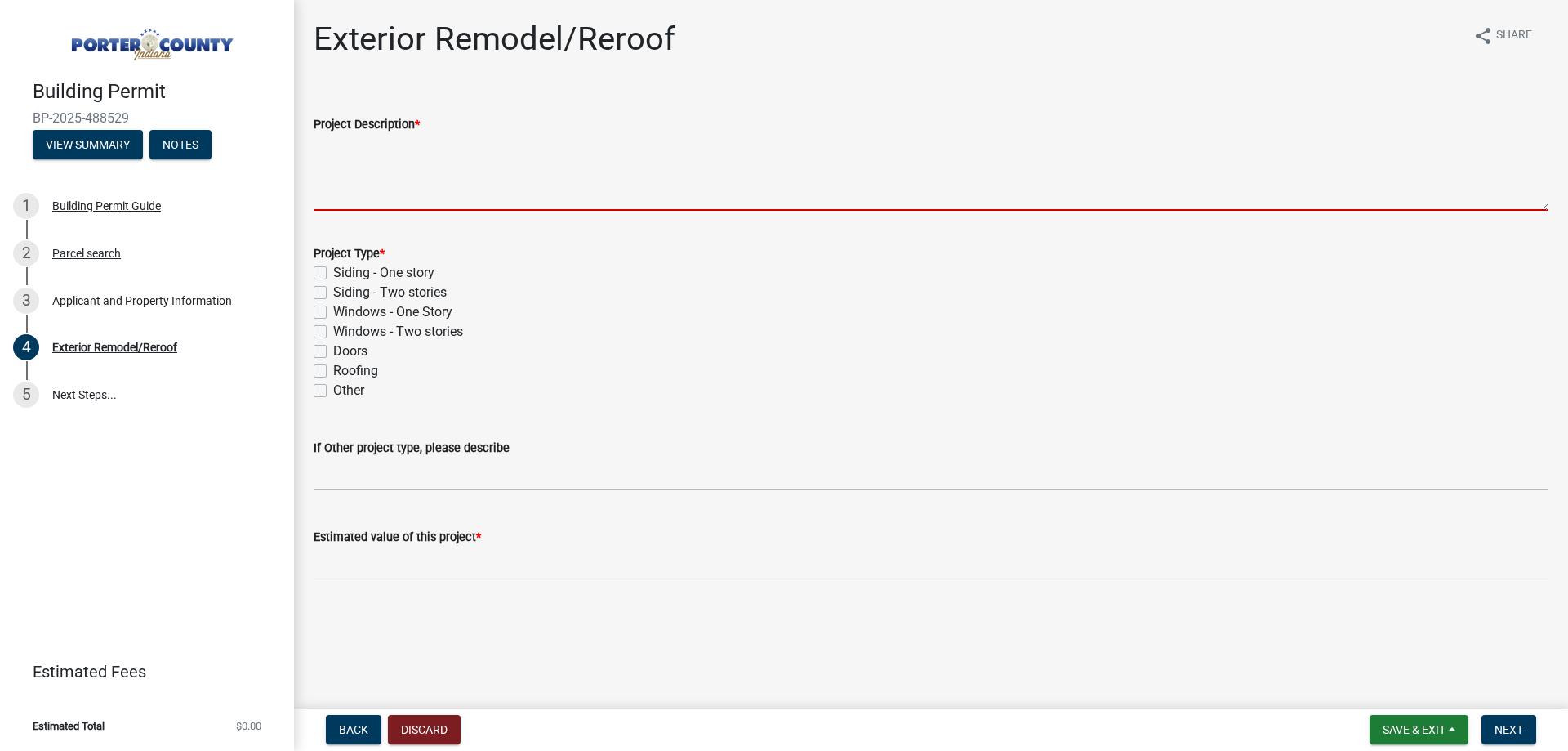
drag, startPoint x: 529, startPoint y: 161, endPoint x: 525, endPoint y: 141, distance: 20.4
click at [525, 141] on textarea "Project Description *" at bounding box center [931, 173] width 1235 height 77
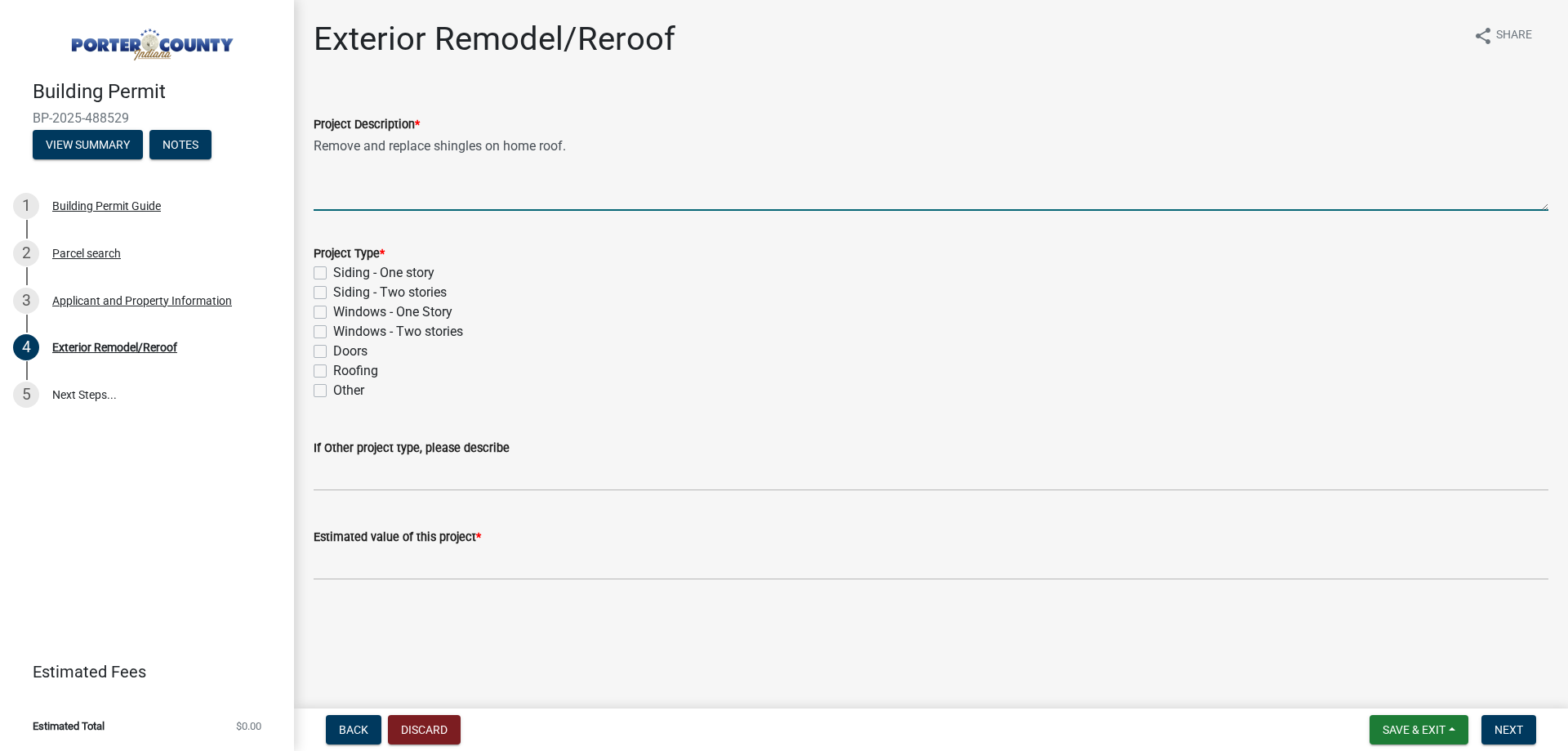
type textarea "Remove and replace shingles on home roof."
click at [360, 383] on label "Other" at bounding box center [348, 391] width 31 height 20
click at [344, 383] on input "Other" at bounding box center [338, 386] width 11 height 11
checkbox input "true"
checkbox input "false"
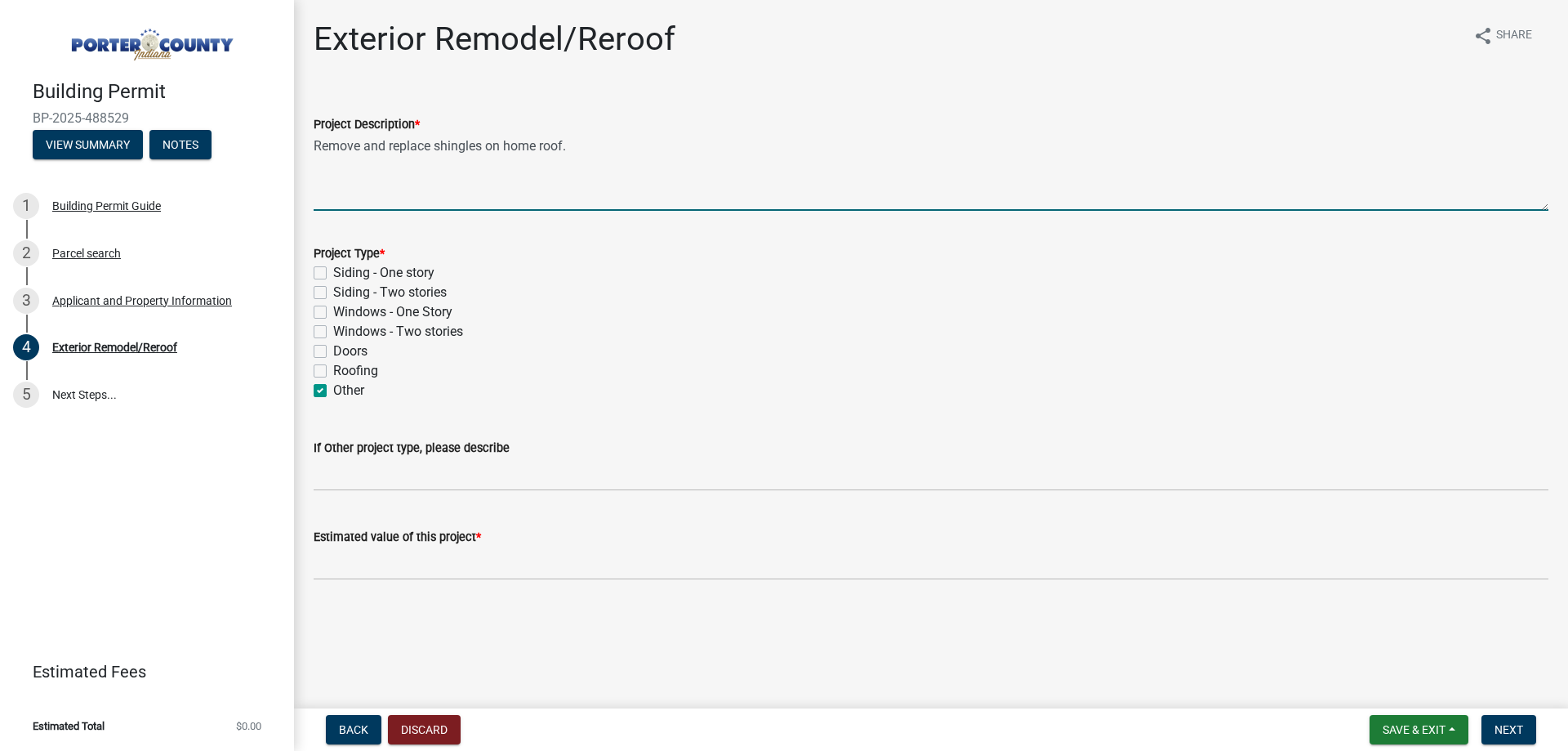
checkbox input "false"
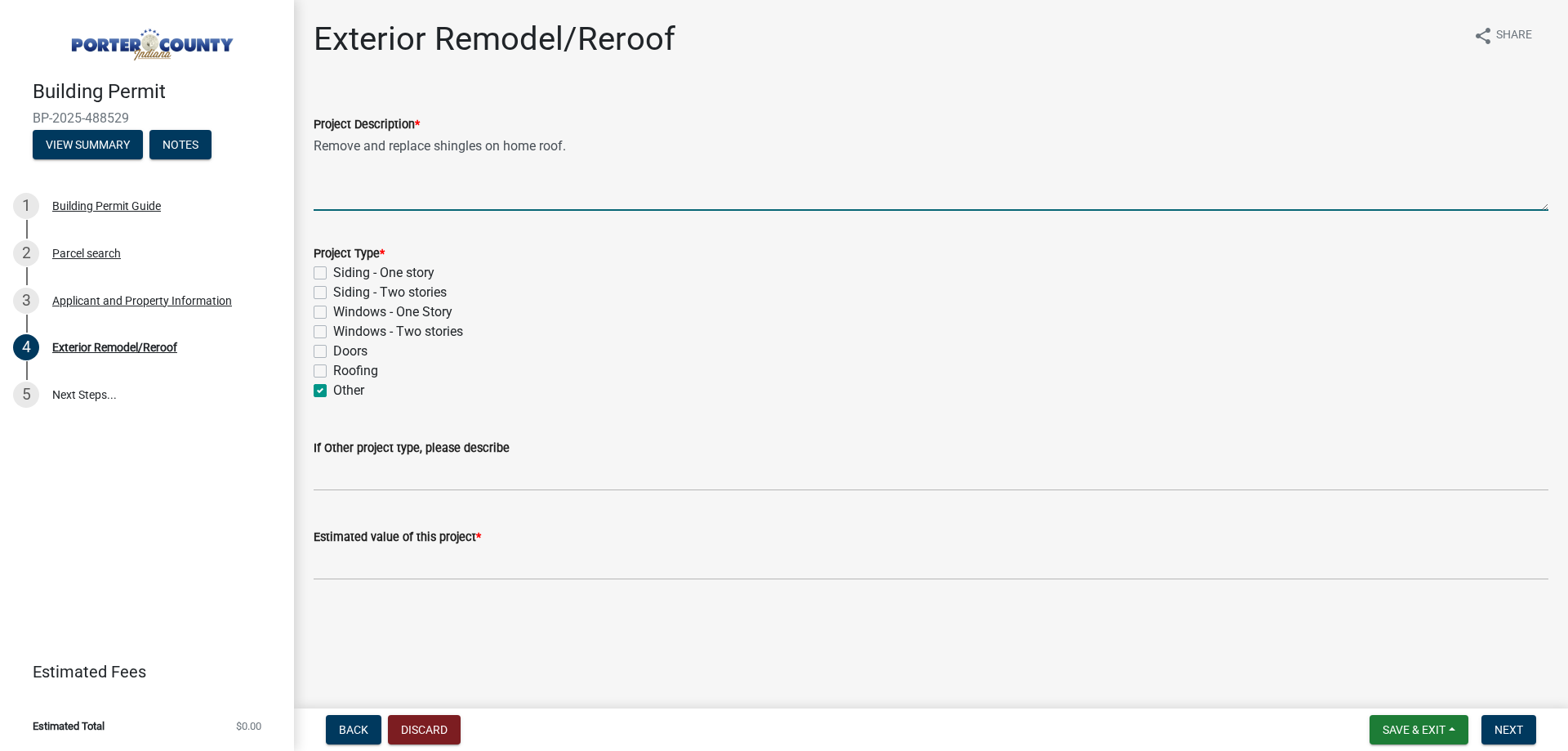
checkbox input "true"
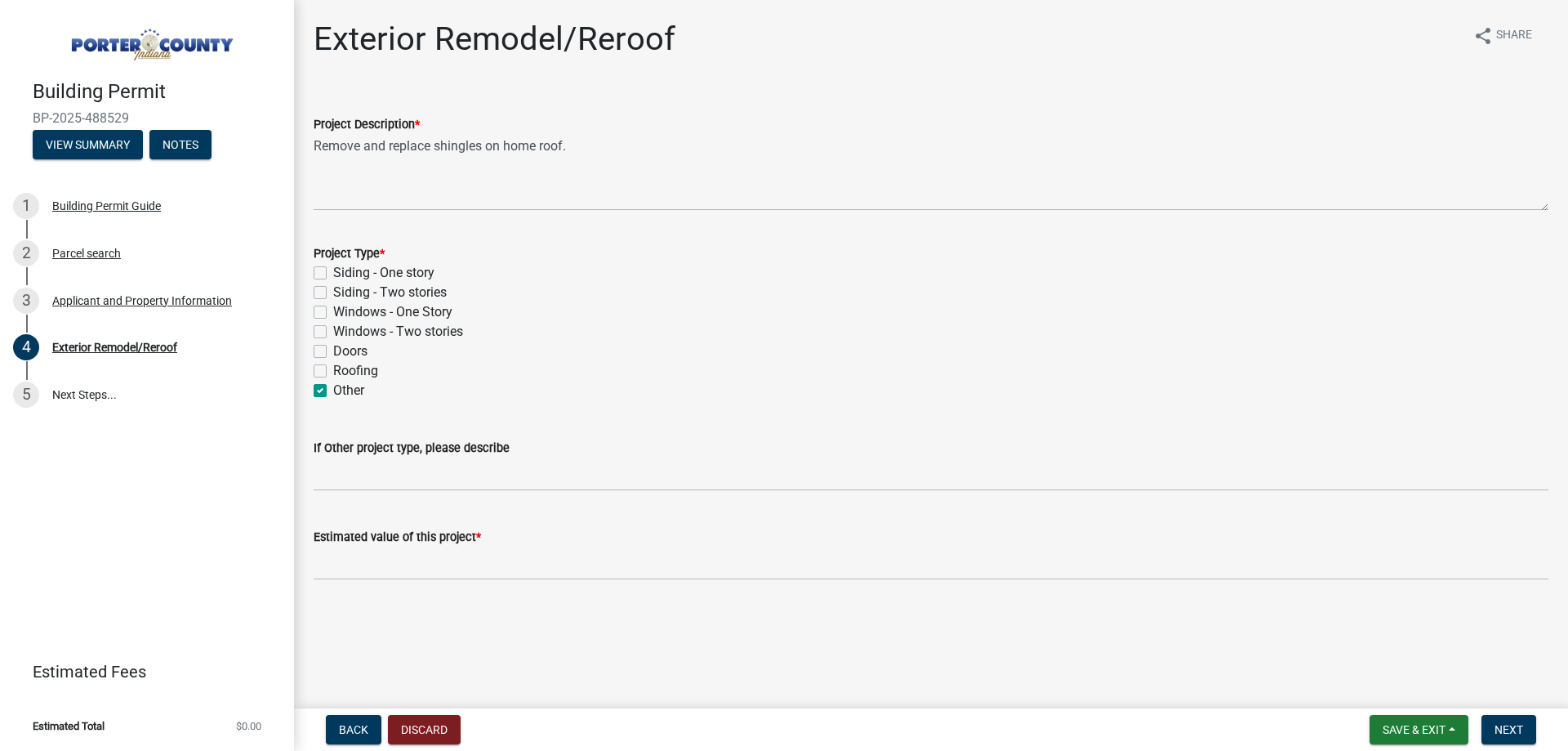
click at [362, 376] on label "Roofing" at bounding box center [356, 371] width 45 height 20
click at [344, 372] on input "Roofing" at bounding box center [338, 366] width 11 height 11
checkbox input "true"
checkbox input "false"
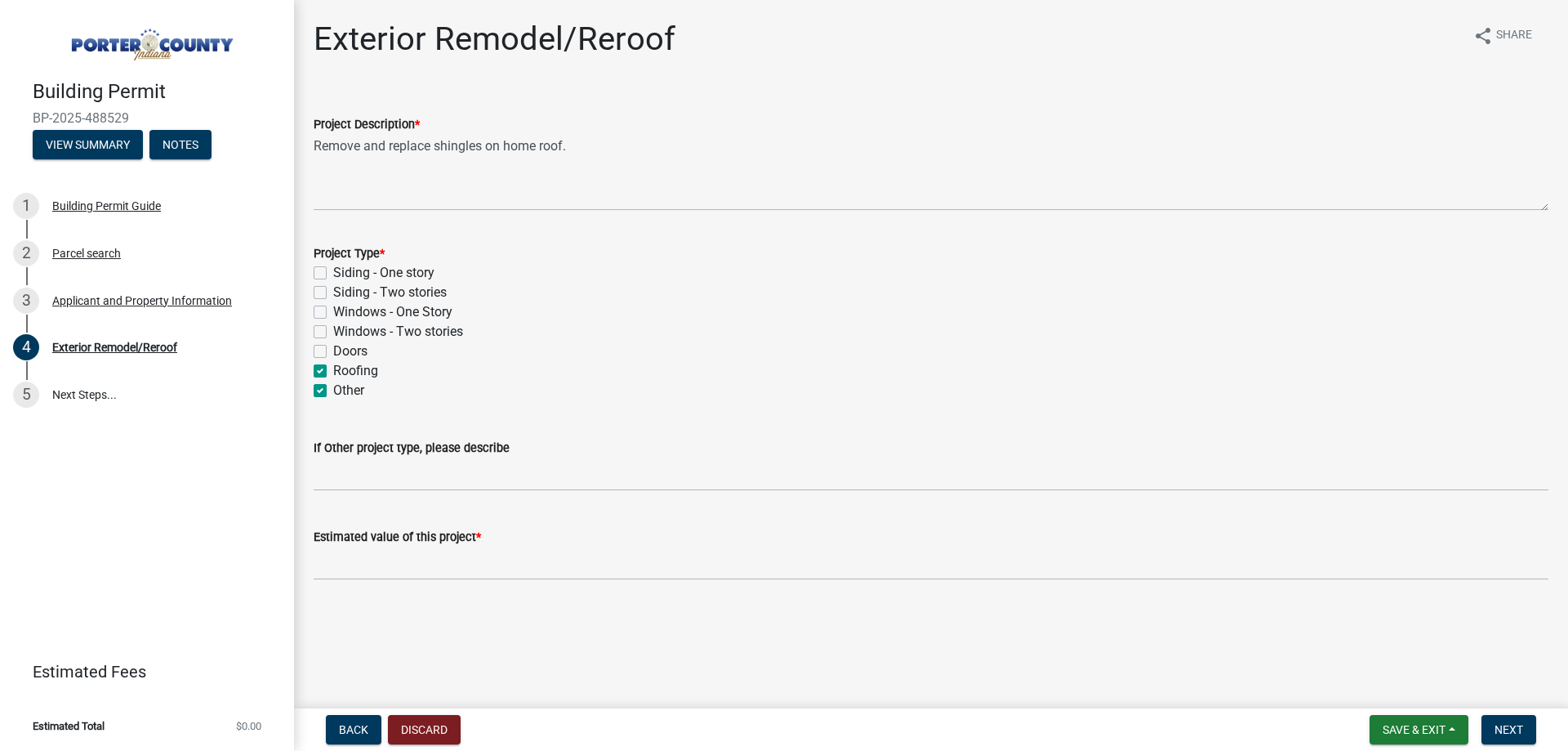
checkbox input "false"
checkbox input "true"
drag, startPoint x: 357, startPoint y: 388, endPoint x: 365, endPoint y: 409, distance: 22.5
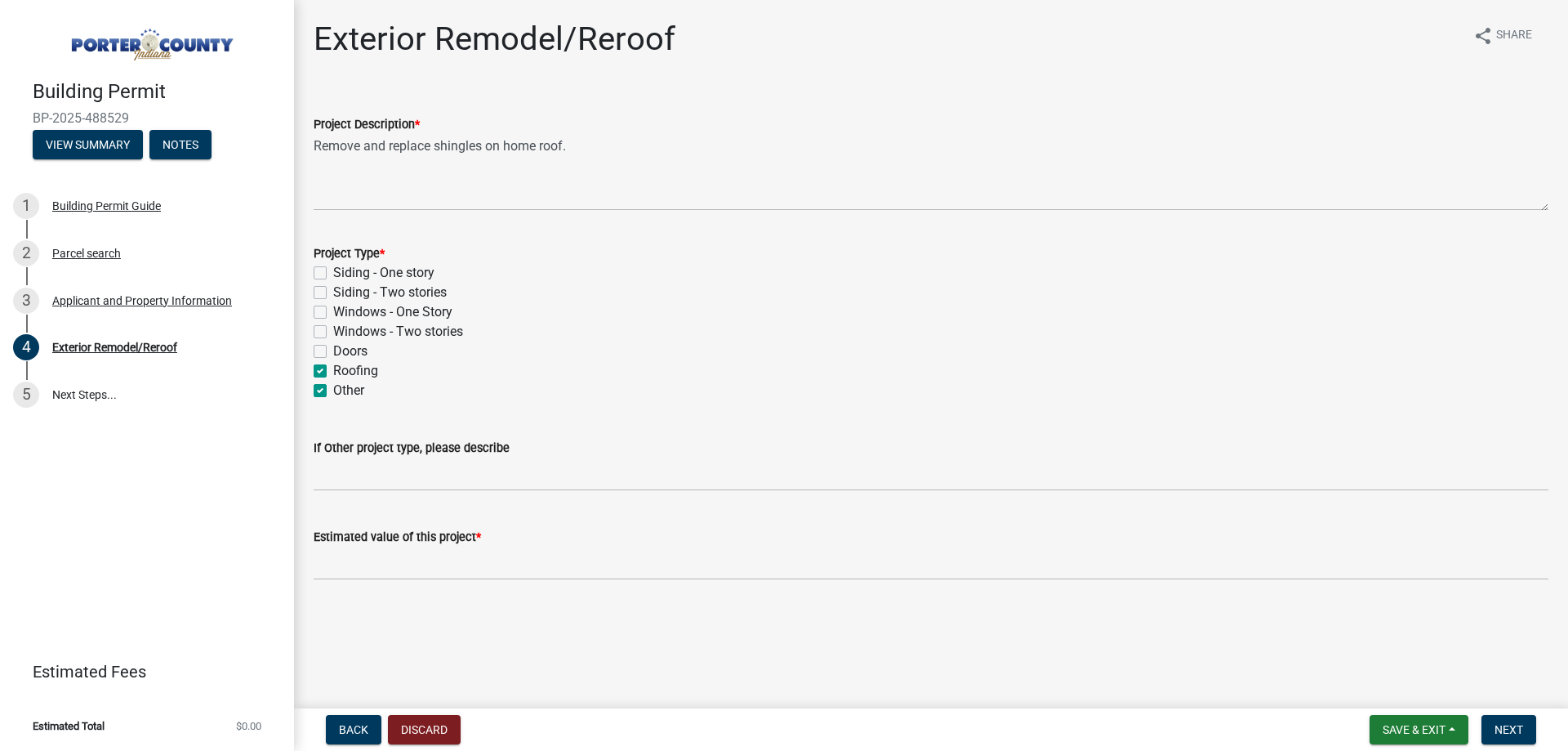
click at [357, 388] on label "Other" at bounding box center [348, 391] width 31 height 20
click at [344, 388] on input "Other" at bounding box center [338, 386] width 11 height 11
checkbox input "false"
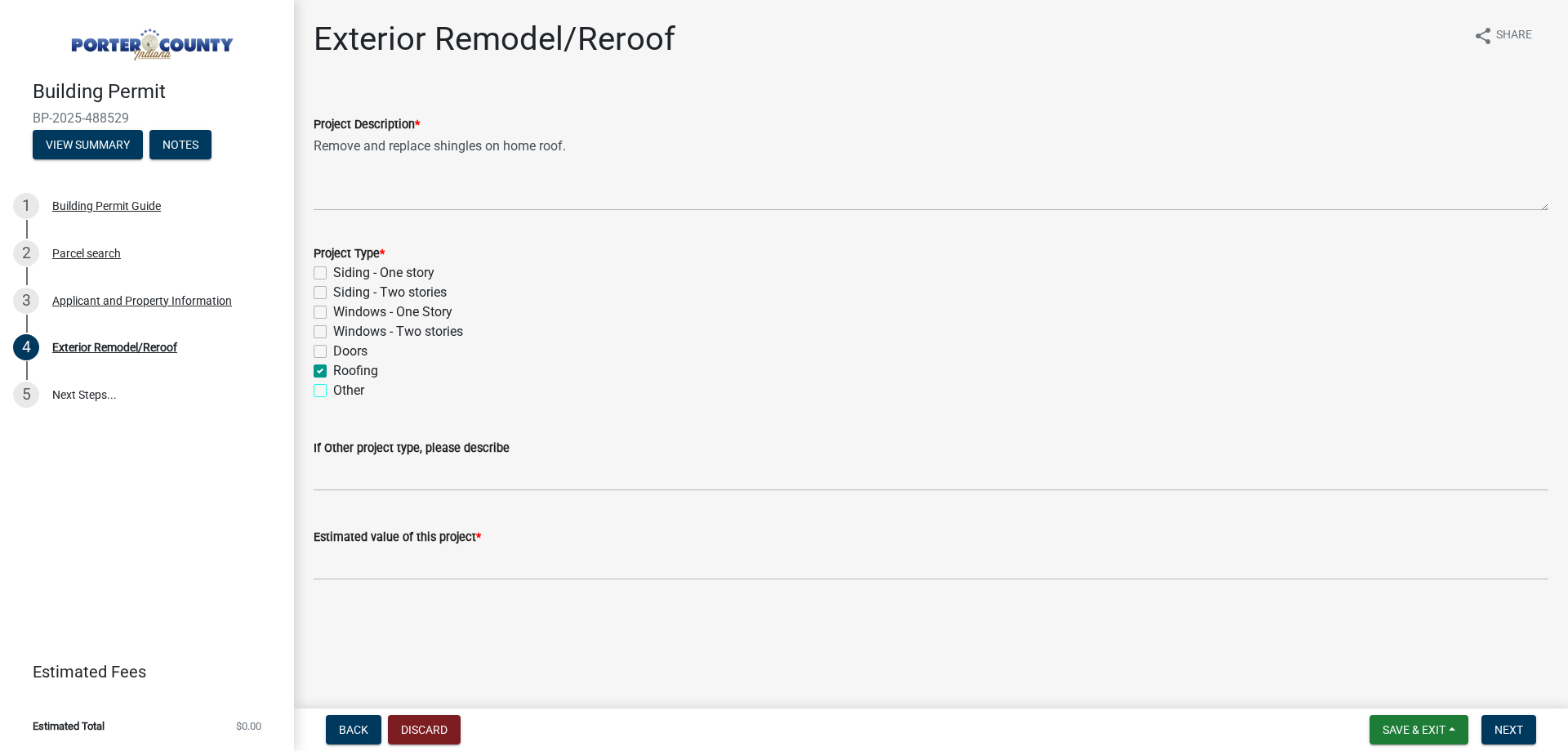
checkbox input "false"
checkbox input "true"
checkbox input "false"
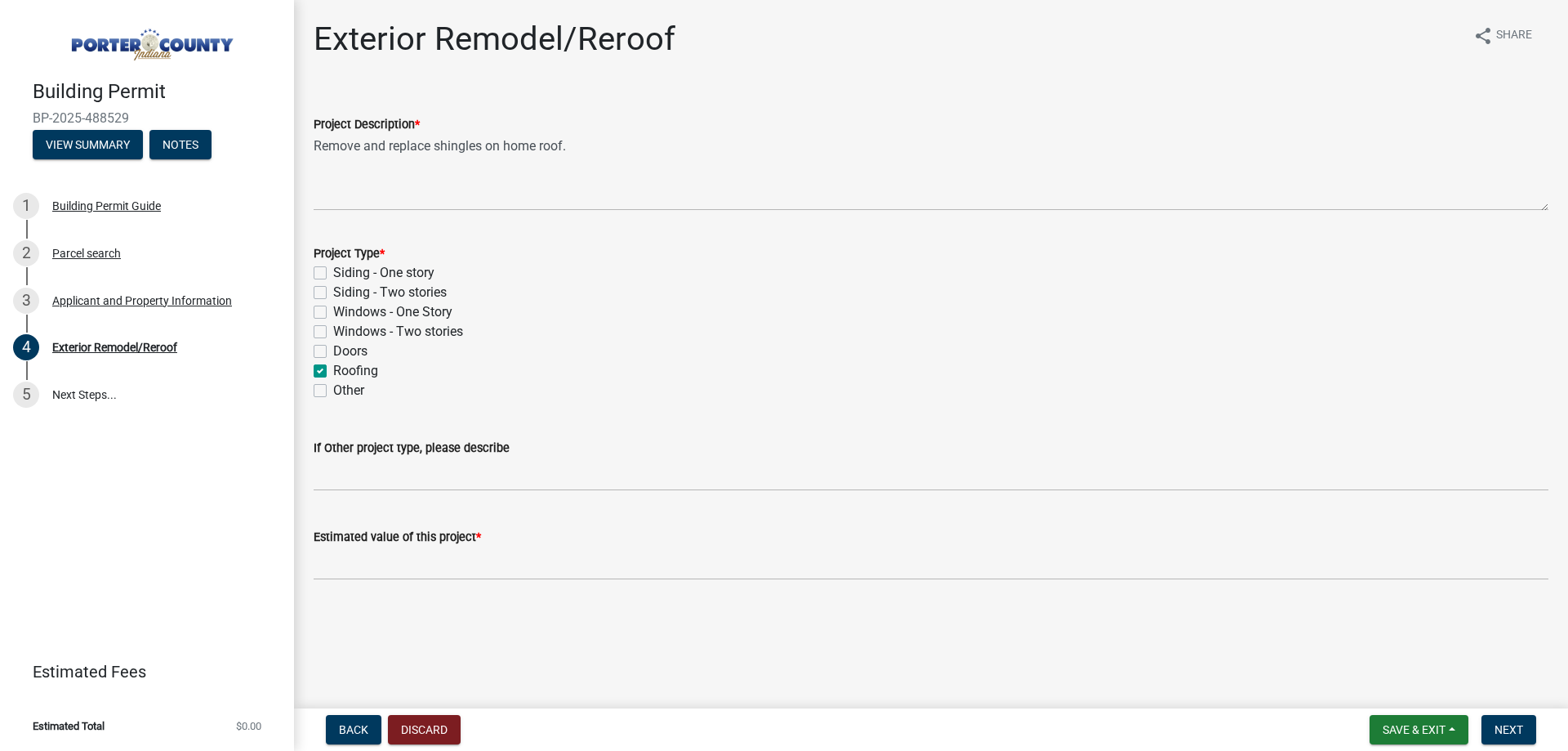
drag, startPoint x: 423, startPoint y: 542, endPoint x: 415, endPoint y: 561, distance: 20.6
click at [422, 543] on label "Estimated value of this project *" at bounding box center [397, 538] width 167 height 12
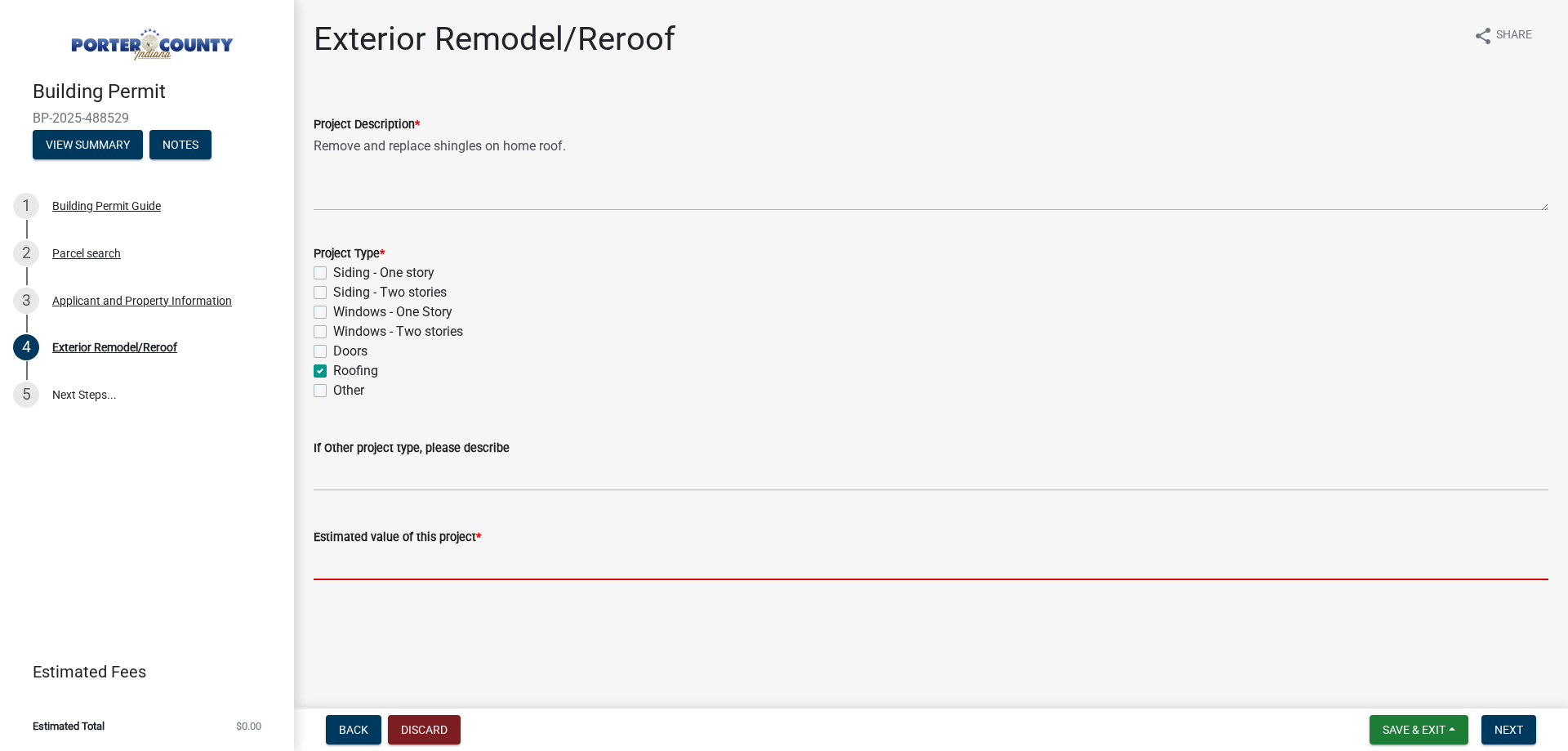
drag, startPoint x: 415, startPoint y: 561, endPoint x: 400, endPoint y: 558, distance: 15.3
click at [400, 558] on input "text" at bounding box center [931, 563] width 1235 height 33
type input "3"
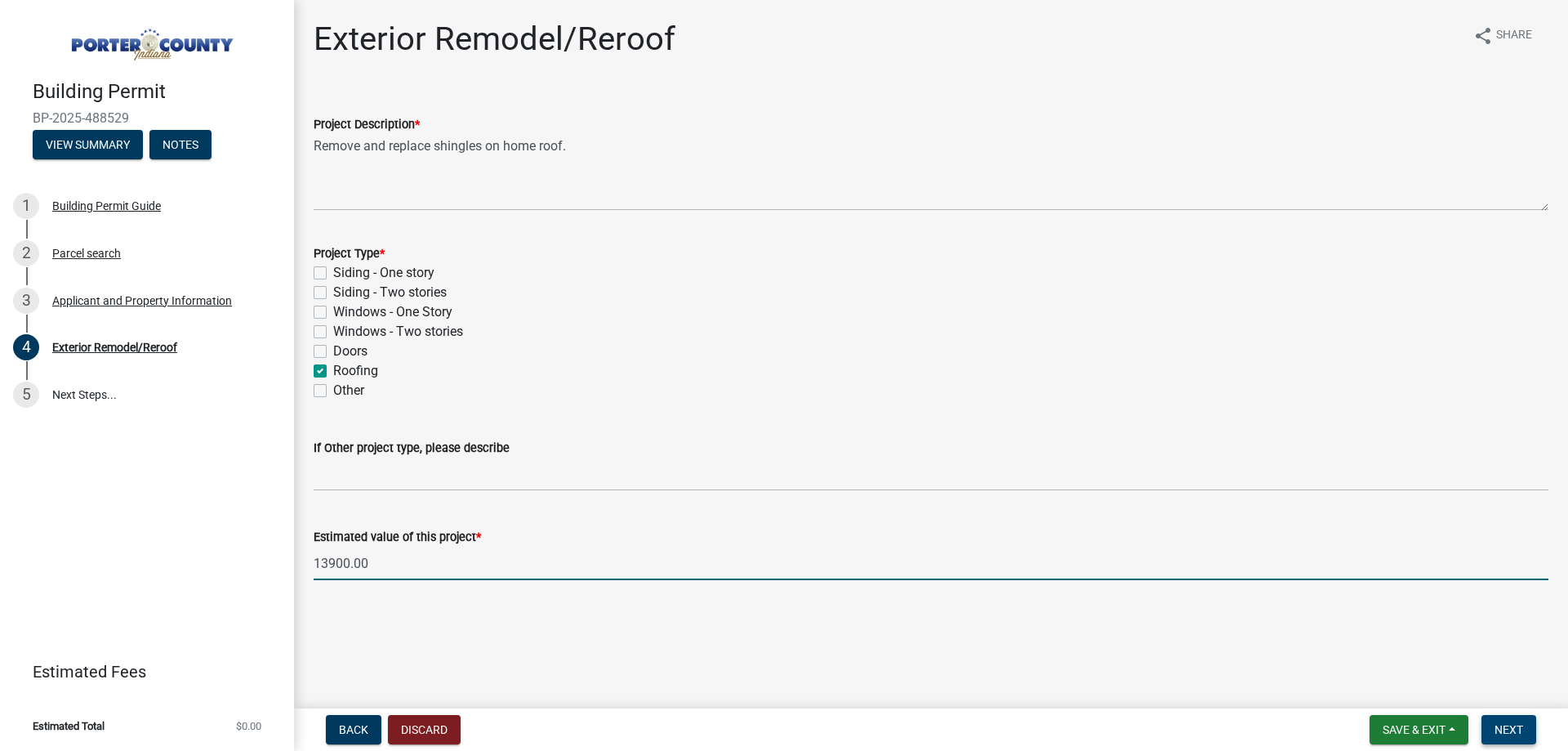
type input "13900"
drag, startPoint x: 1513, startPoint y: 727, endPoint x: 1546, endPoint y: 750, distance: 40.2
click at [1513, 726] on span "Next" at bounding box center [1509, 729] width 28 height 13
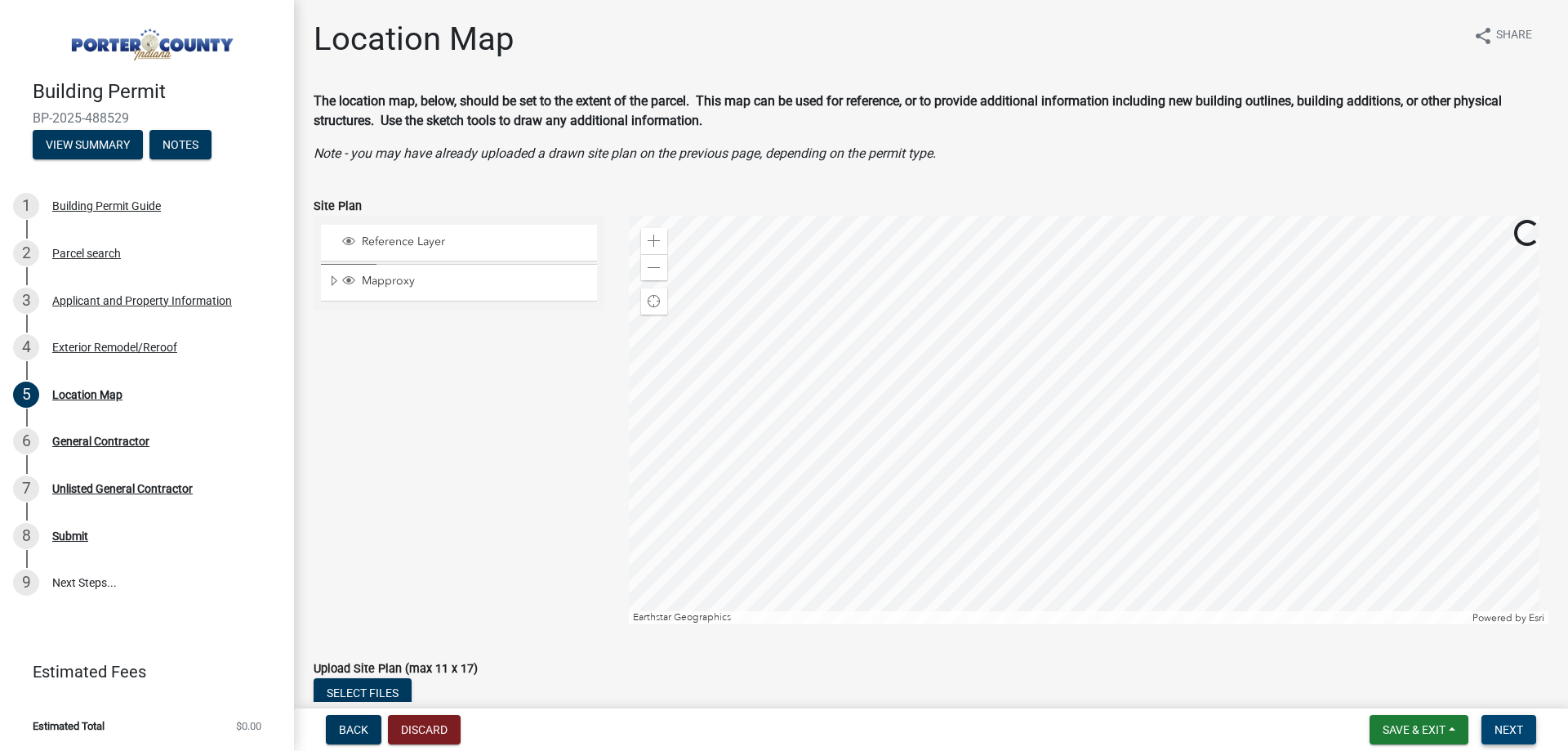
click at [1486, 730] on button "Next" at bounding box center [1509, 729] width 55 height 29
click at [1512, 724] on span "Next" at bounding box center [1509, 729] width 28 height 13
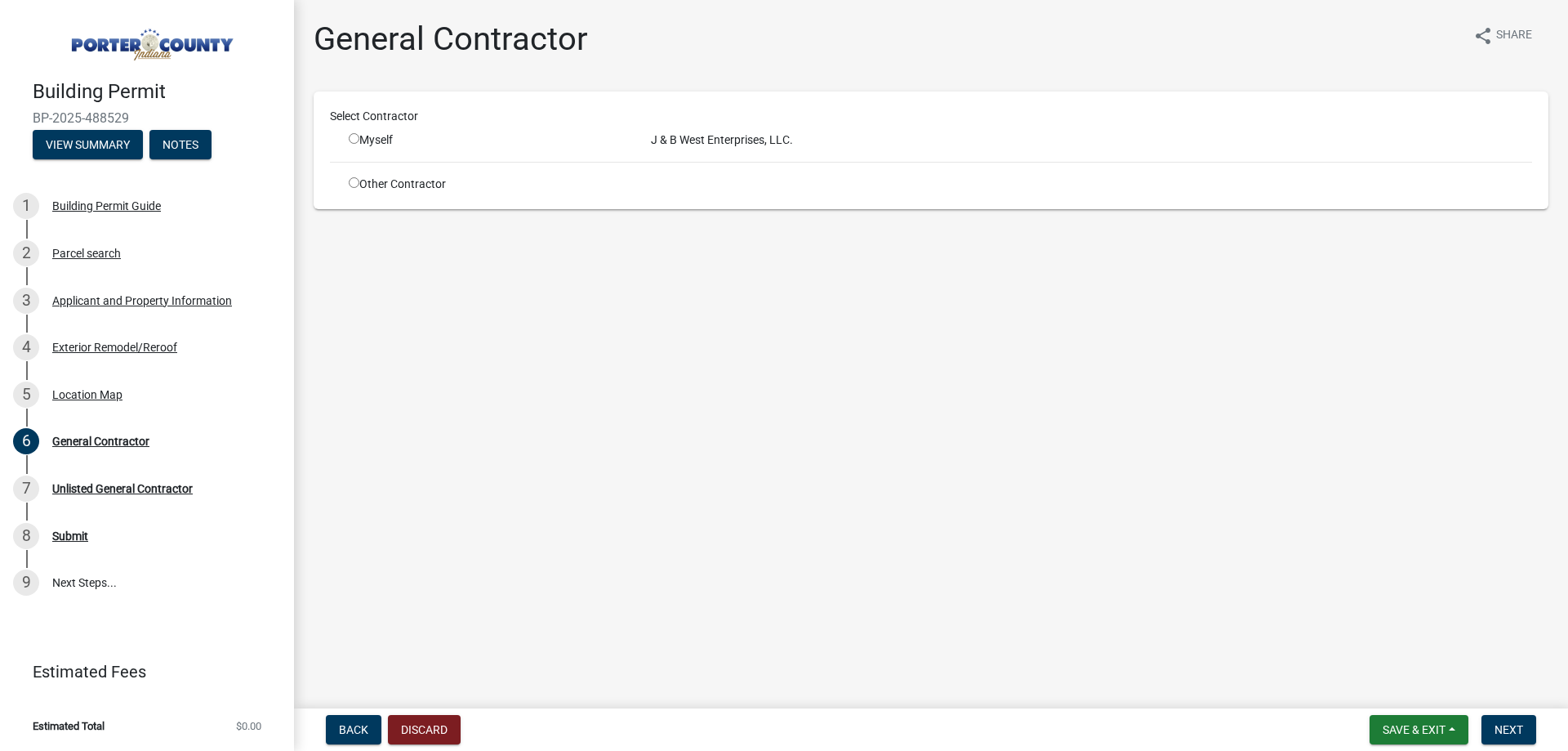
click at [380, 139] on div "Myself" at bounding box center [487, 140] width 277 height 18
click at [352, 141] on input "radio" at bounding box center [354, 138] width 11 height 11
radio input "true"
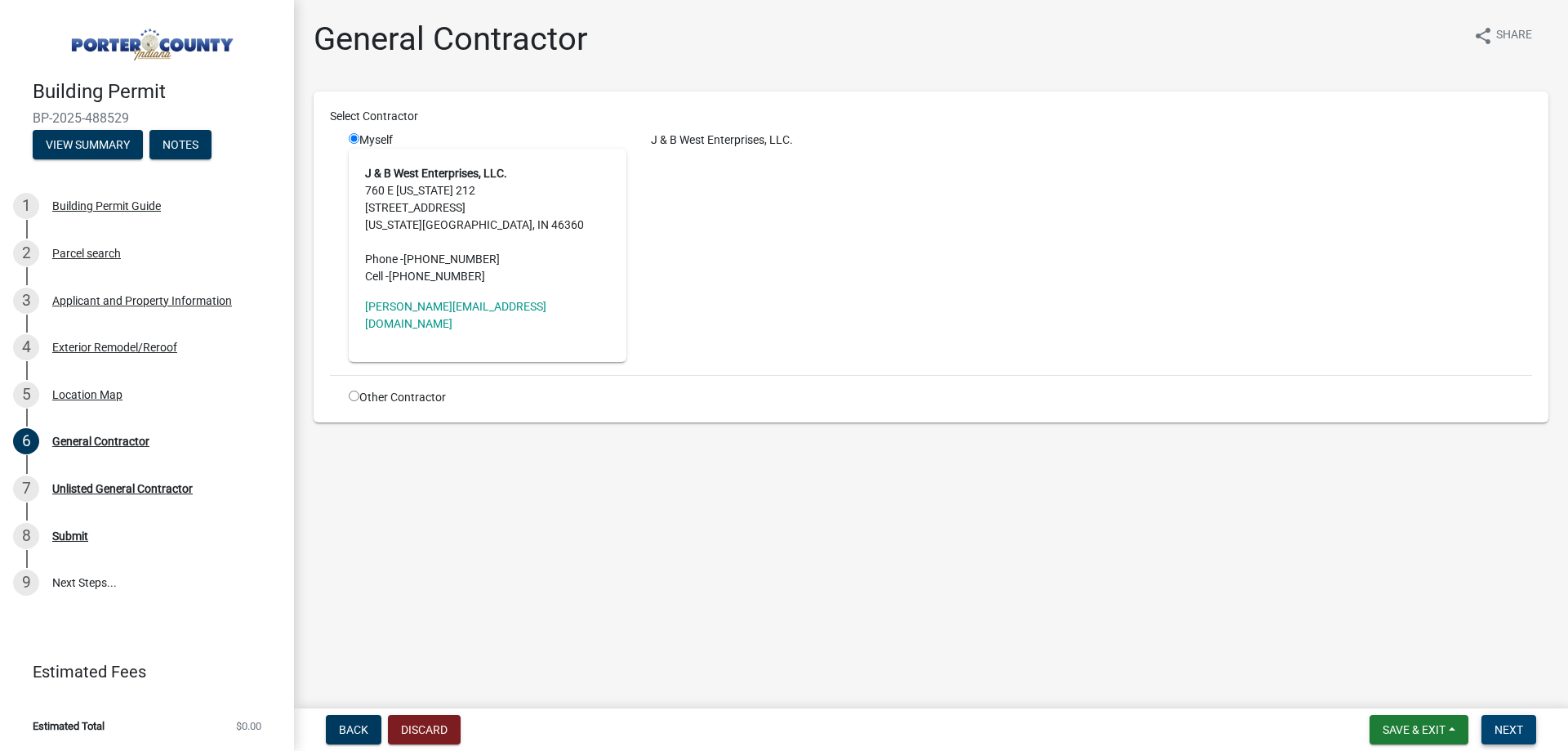
click at [1506, 743] on nav "Back Discard Save & Exit Save Save & Exit Next" at bounding box center [931, 729] width 1274 height 43
drag, startPoint x: 1526, startPoint y: 738, endPoint x: 1541, endPoint y: 735, distance: 15.3
click at [1531, 738] on button "Next" at bounding box center [1509, 729] width 55 height 29
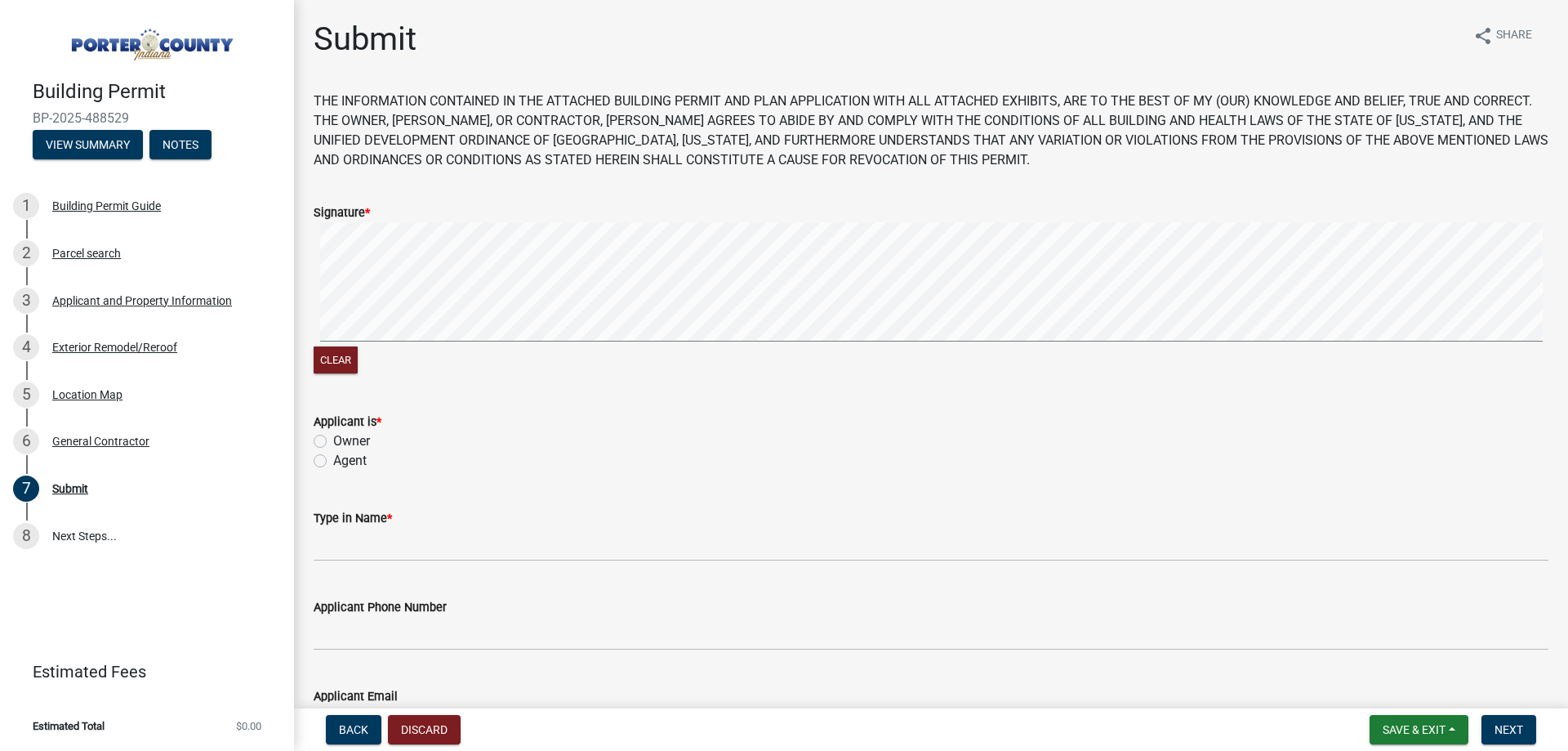
click at [353, 463] on label "Agent" at bounding box center [350, 461] width 33 height 20
click at [344, 462] on input "Agent" at bounding box center [338, 456] width 11 height 11
radio input "true"
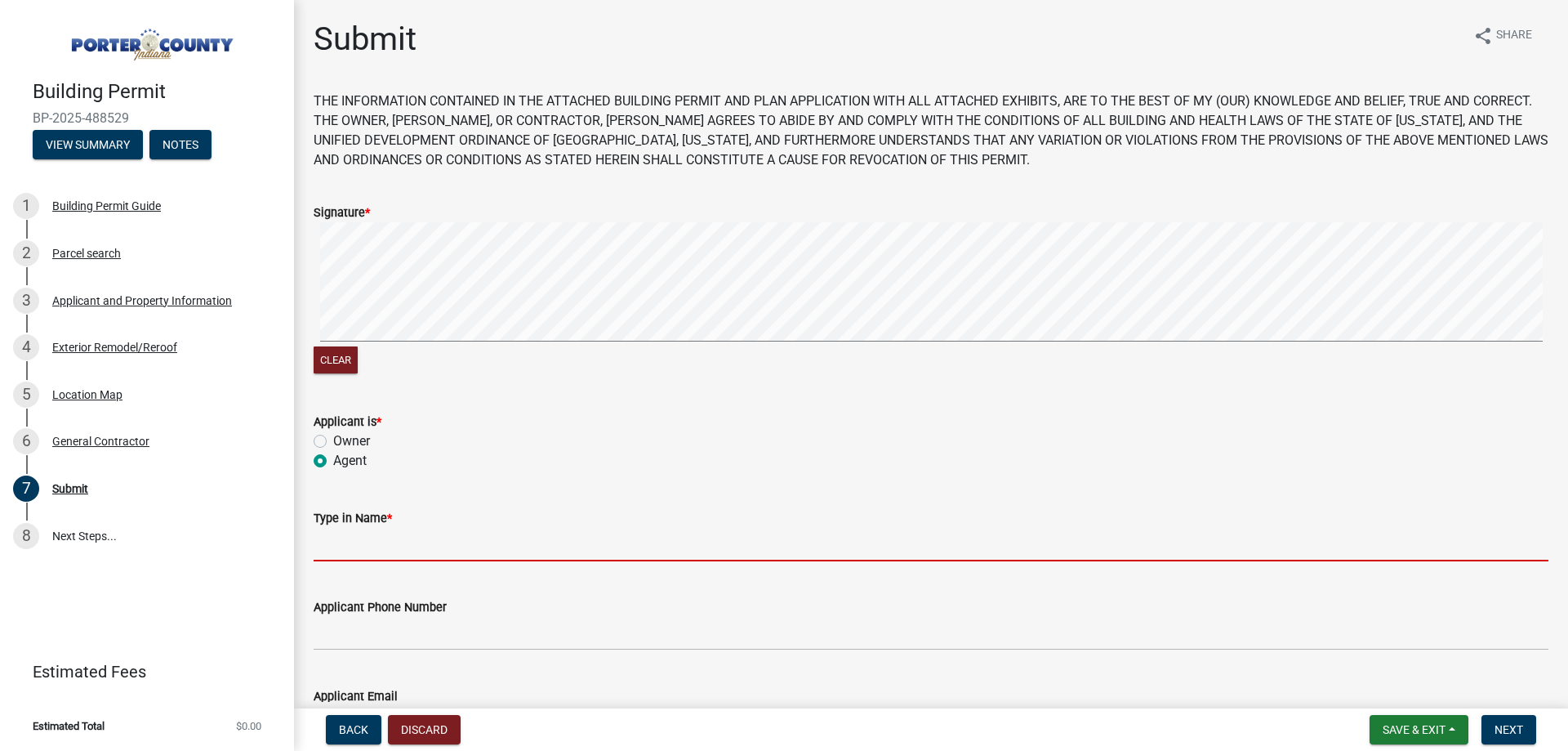
click at [389, 547] on input "Type in Name *" at bounding box center [931, 544] width 1235 height 33
type input "[PERSON_NAME]"
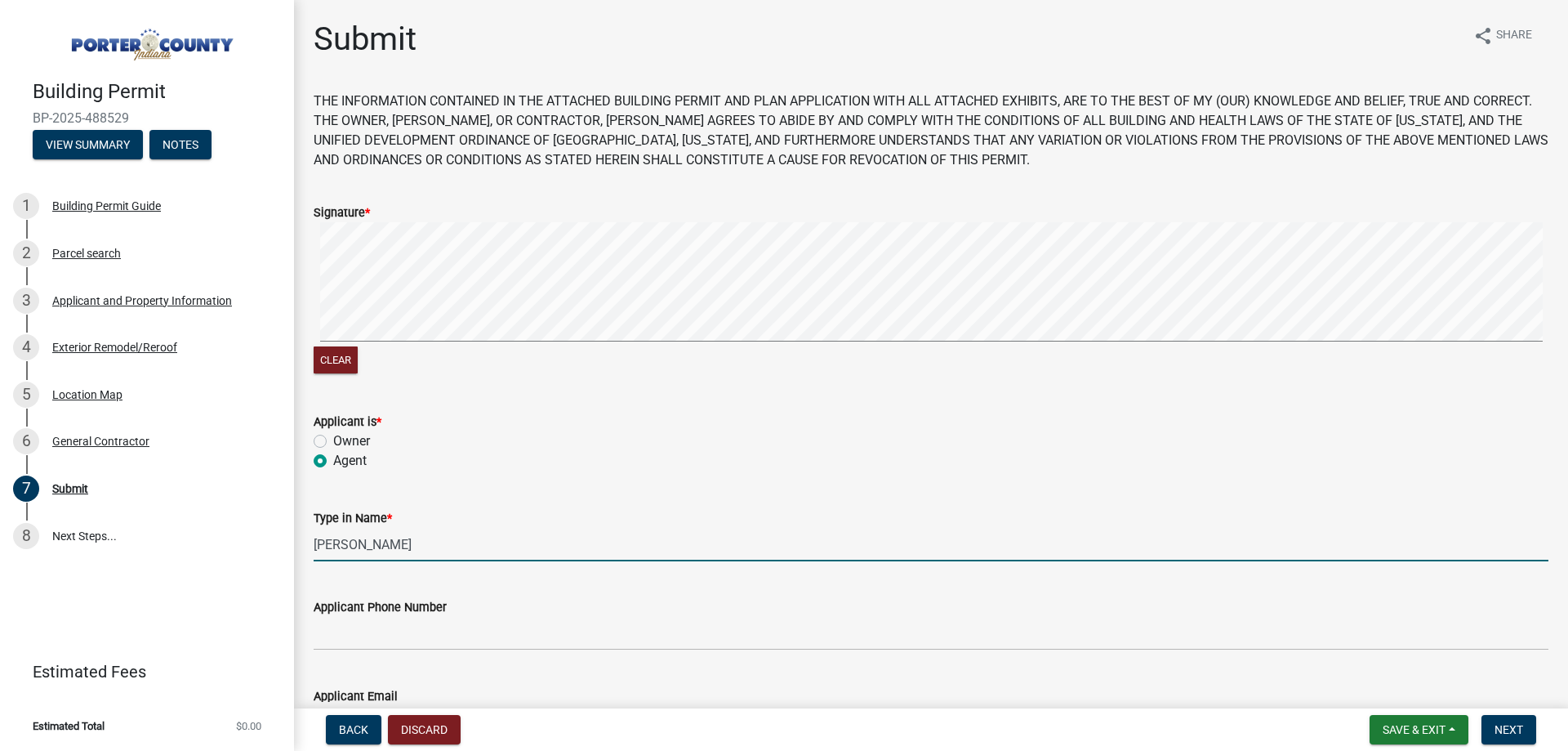
type input "[PERSON_NAME][EMAIL_ADDRESS][DOMAIN_NAME]"
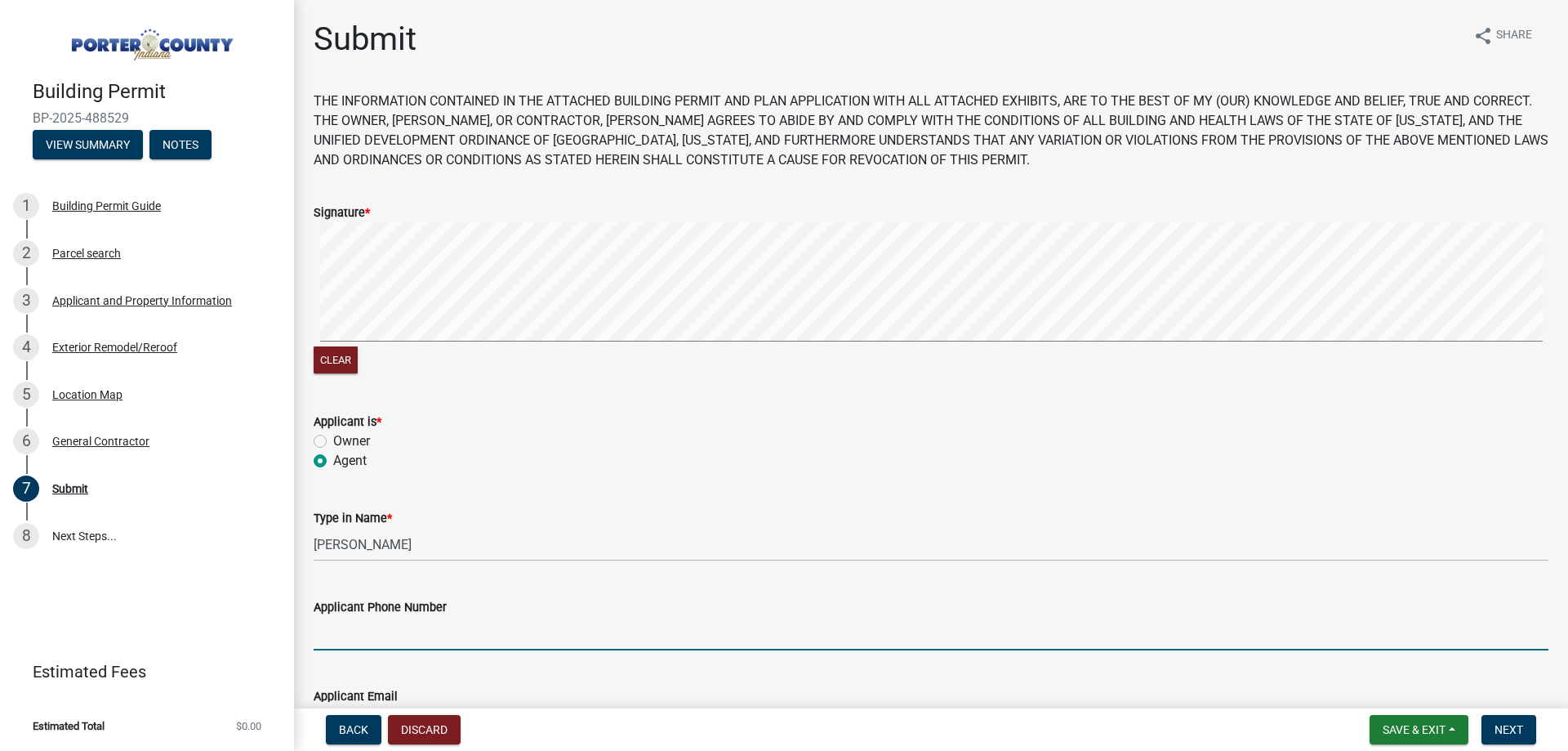
click at [409, 651] on wm-data-entity-input "Applicant Phone Number" at bounding box center [931, 618] width 1235 height 89
type input "2193636151"
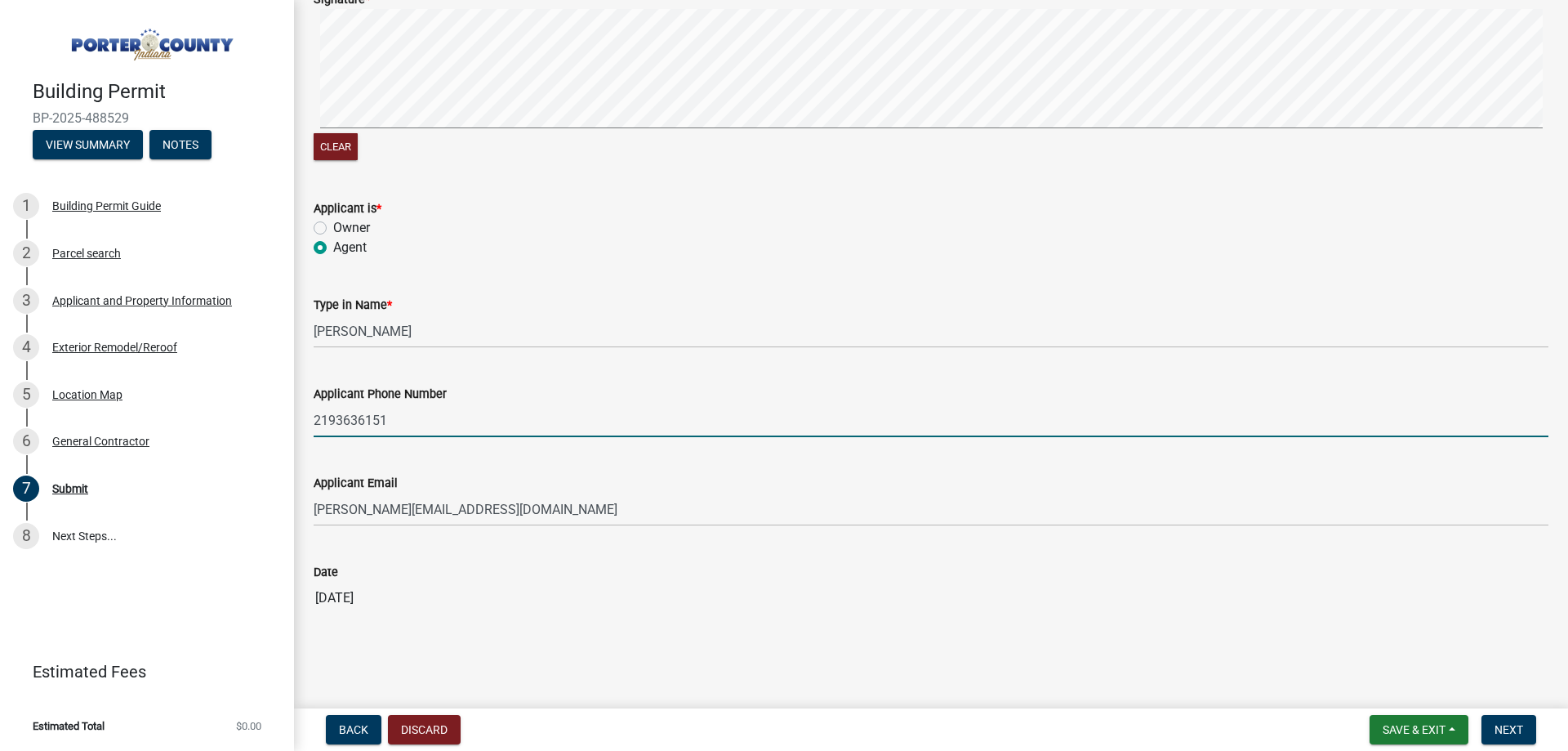
scroll to position [216, 0]
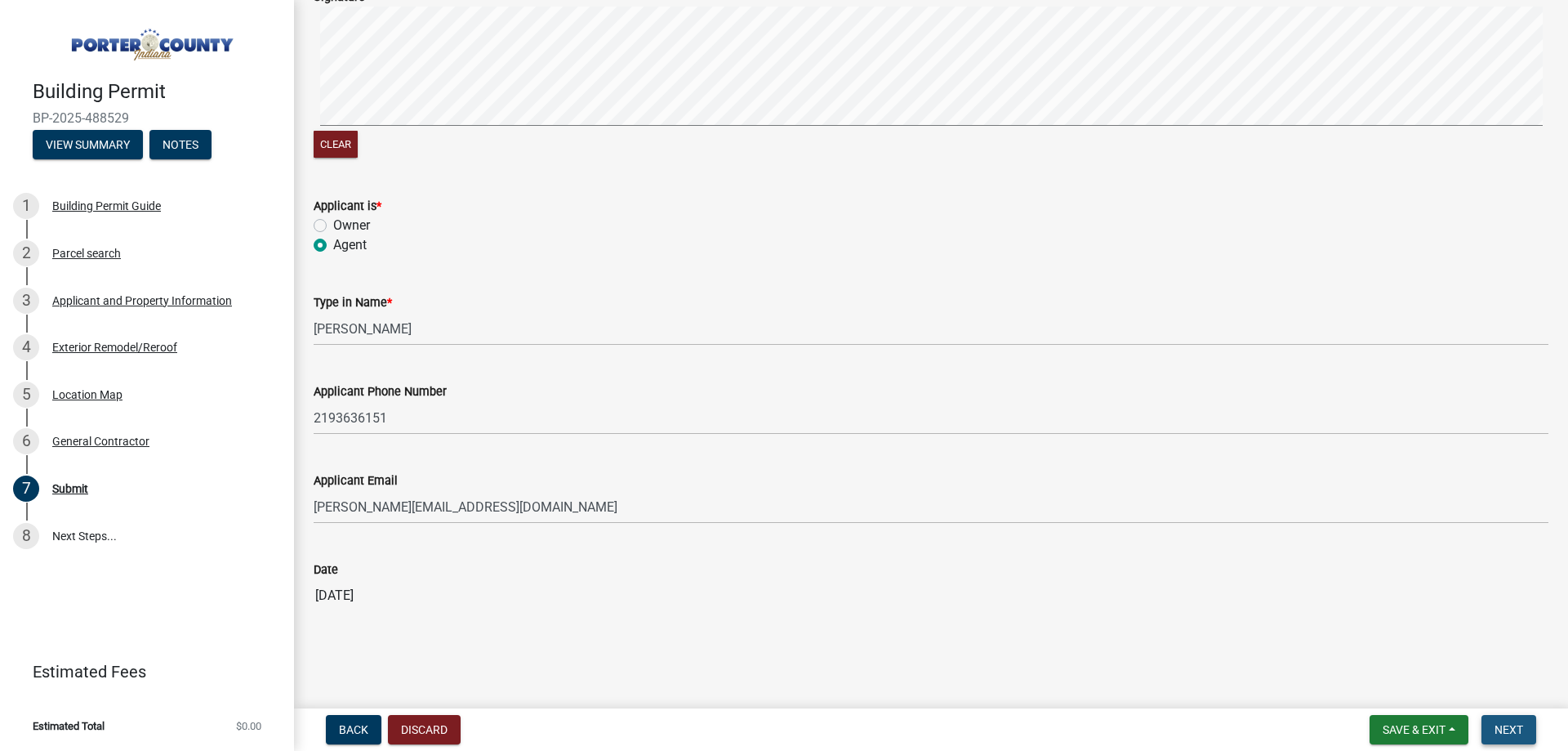
drag, startPoint x: 1489, startPoint y: 725, endPoint x: 1515, endPoint y: 748, distance: 34.7
click at [1488, 725] on button "Next" at bounding box center [1509, 729] width 55 height 29
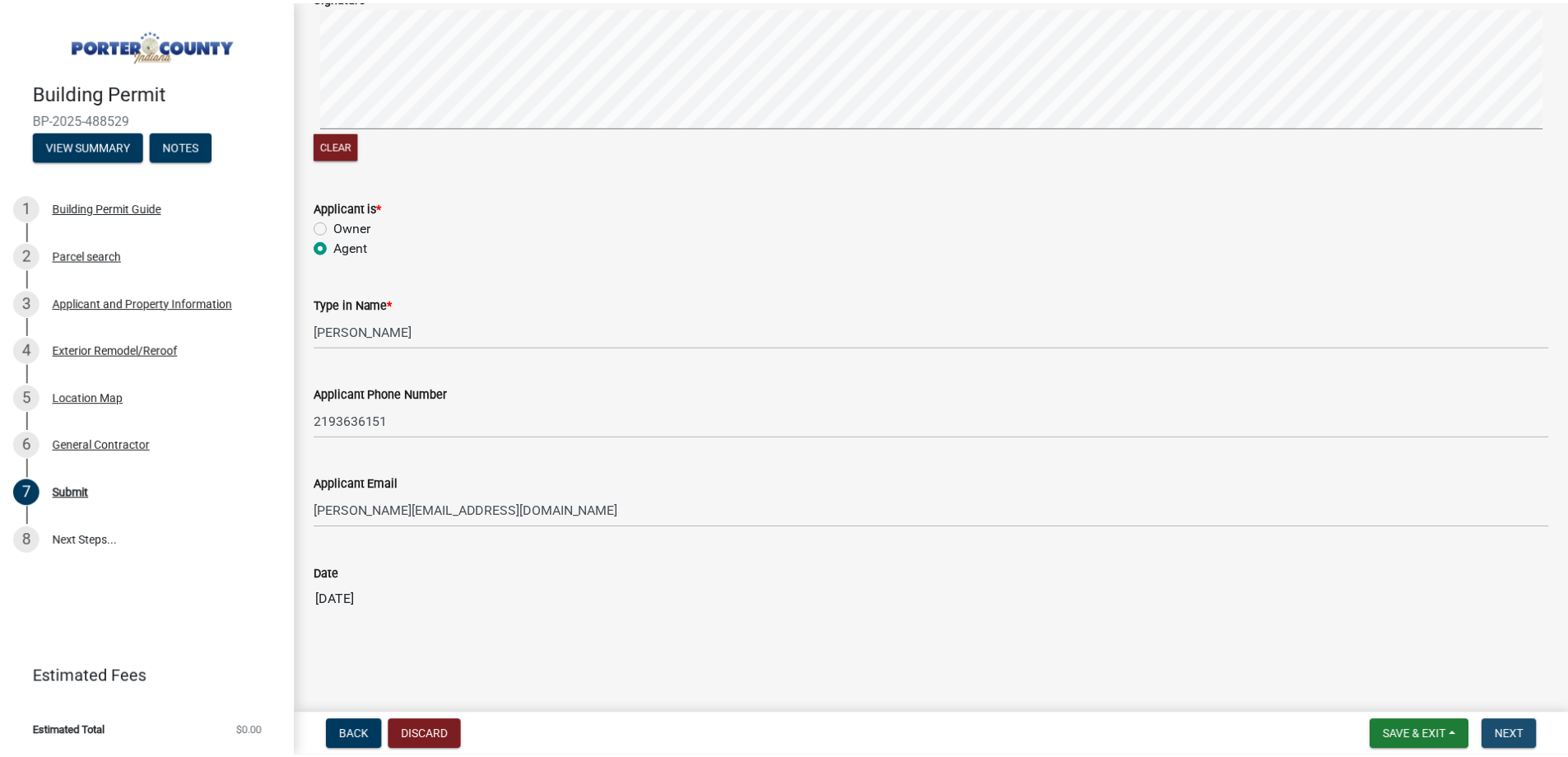
scroll to position [0, 0]
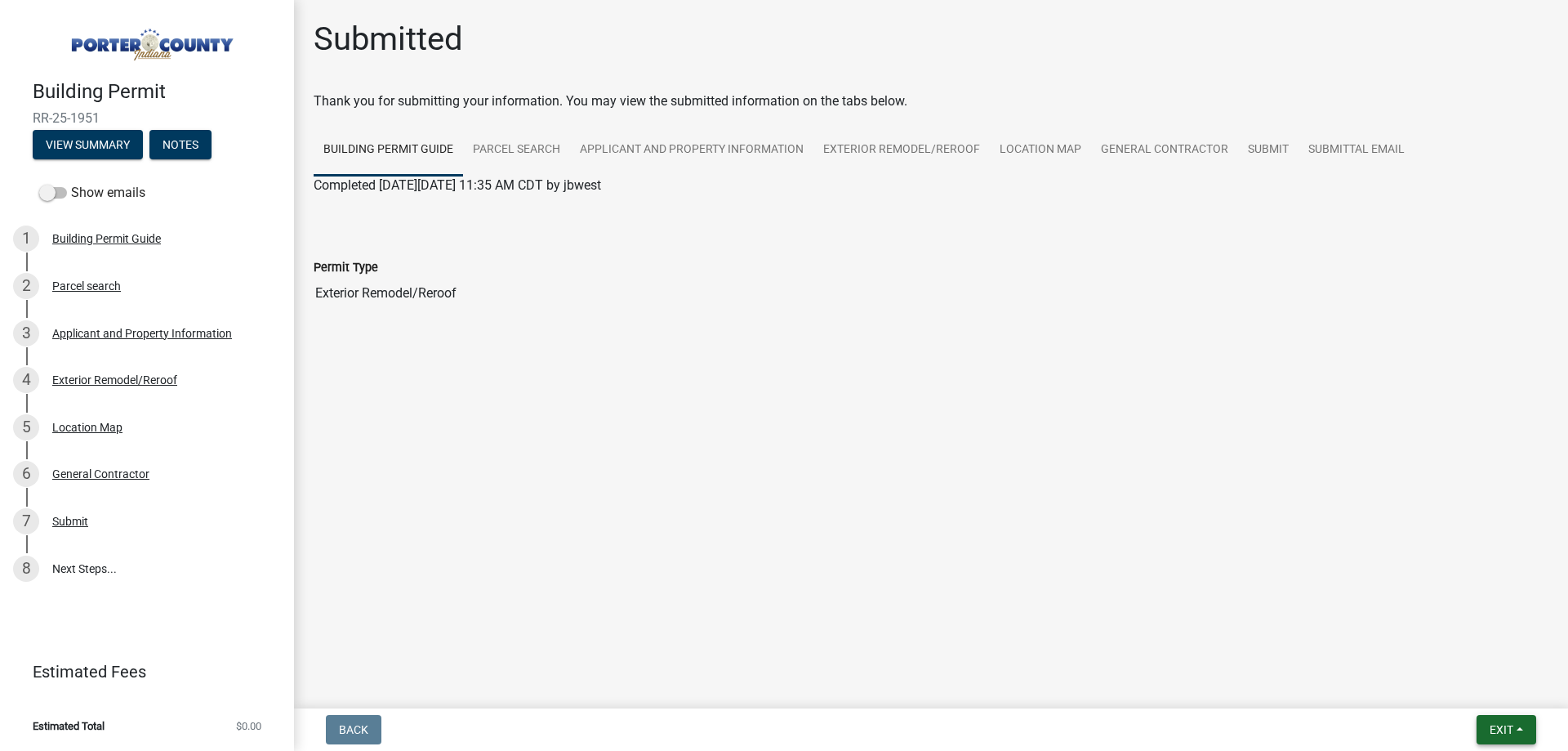
click at [1506, 727] on span "Exit" at bounding box center [1501, 729] width 23 height 13
click at [1466, 678] on button "Save & Exit" at bounding box center [1471, 687] width 131 height 39
